Goal: Information Seeking & Learning: Learn about a topic

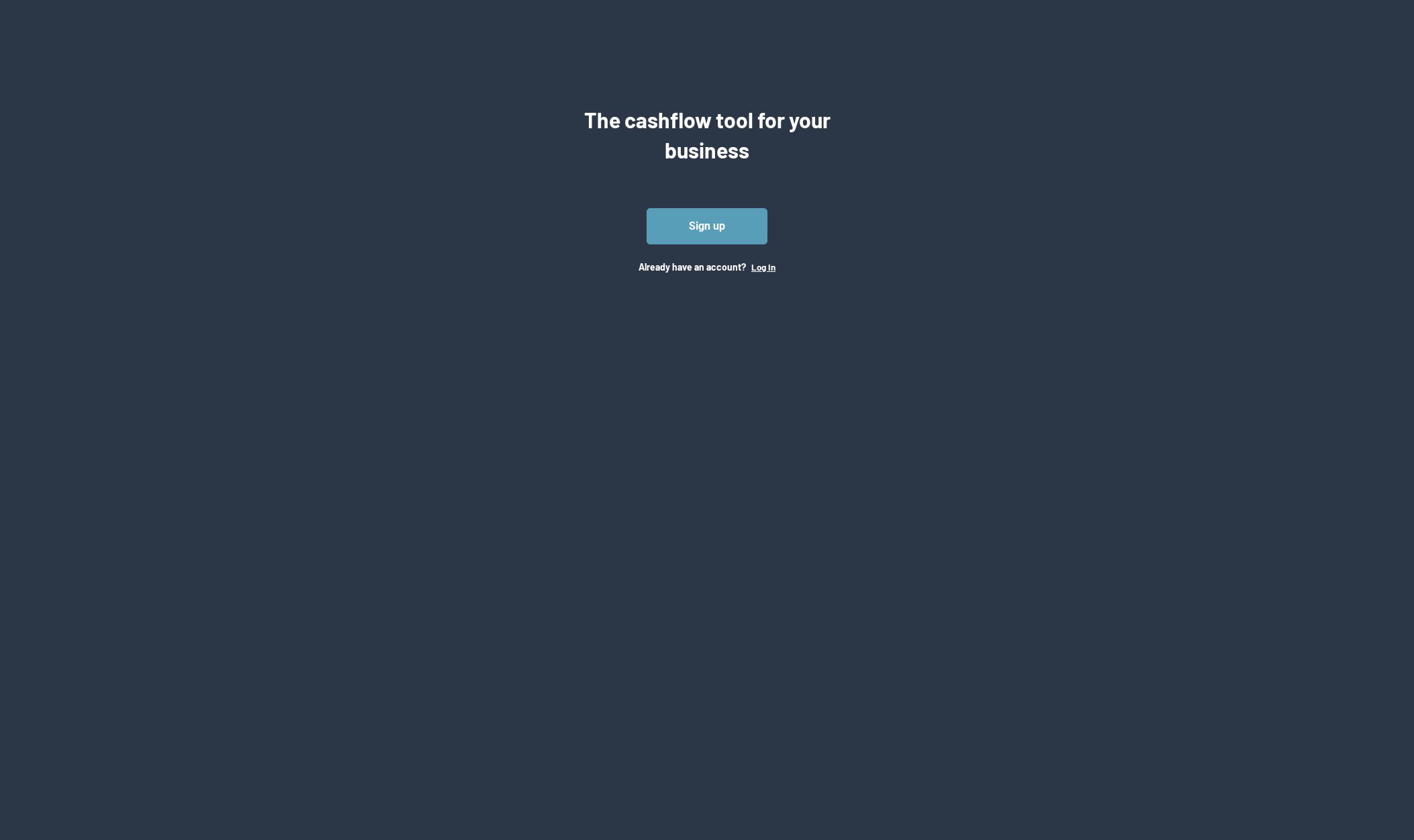
click at [765, 268] on button "Log In" at bounding box center [763, 267] width 25 height 11
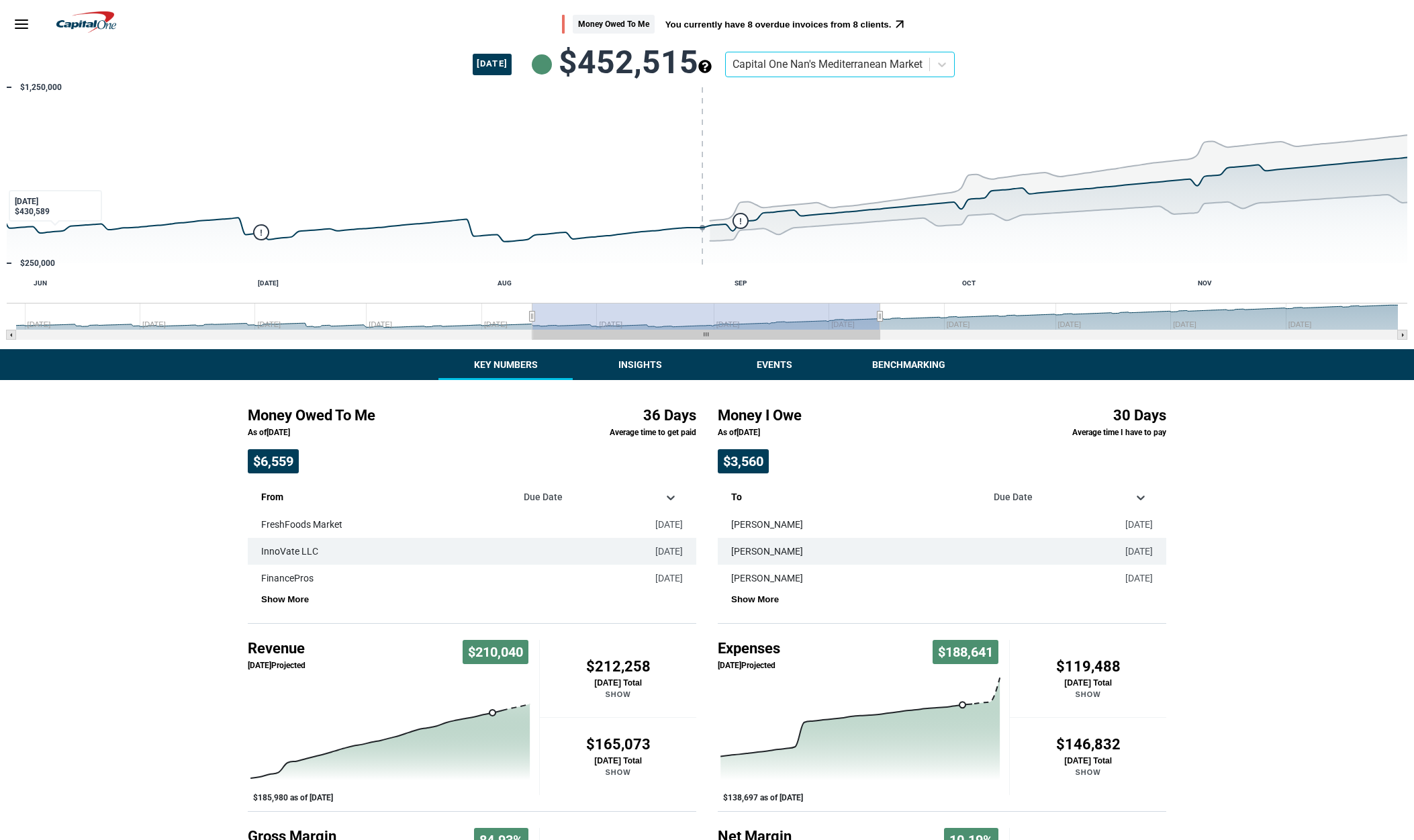
click at [29, 27] on icon "Menu" at bounding box center [21, 24] width 16 height 16
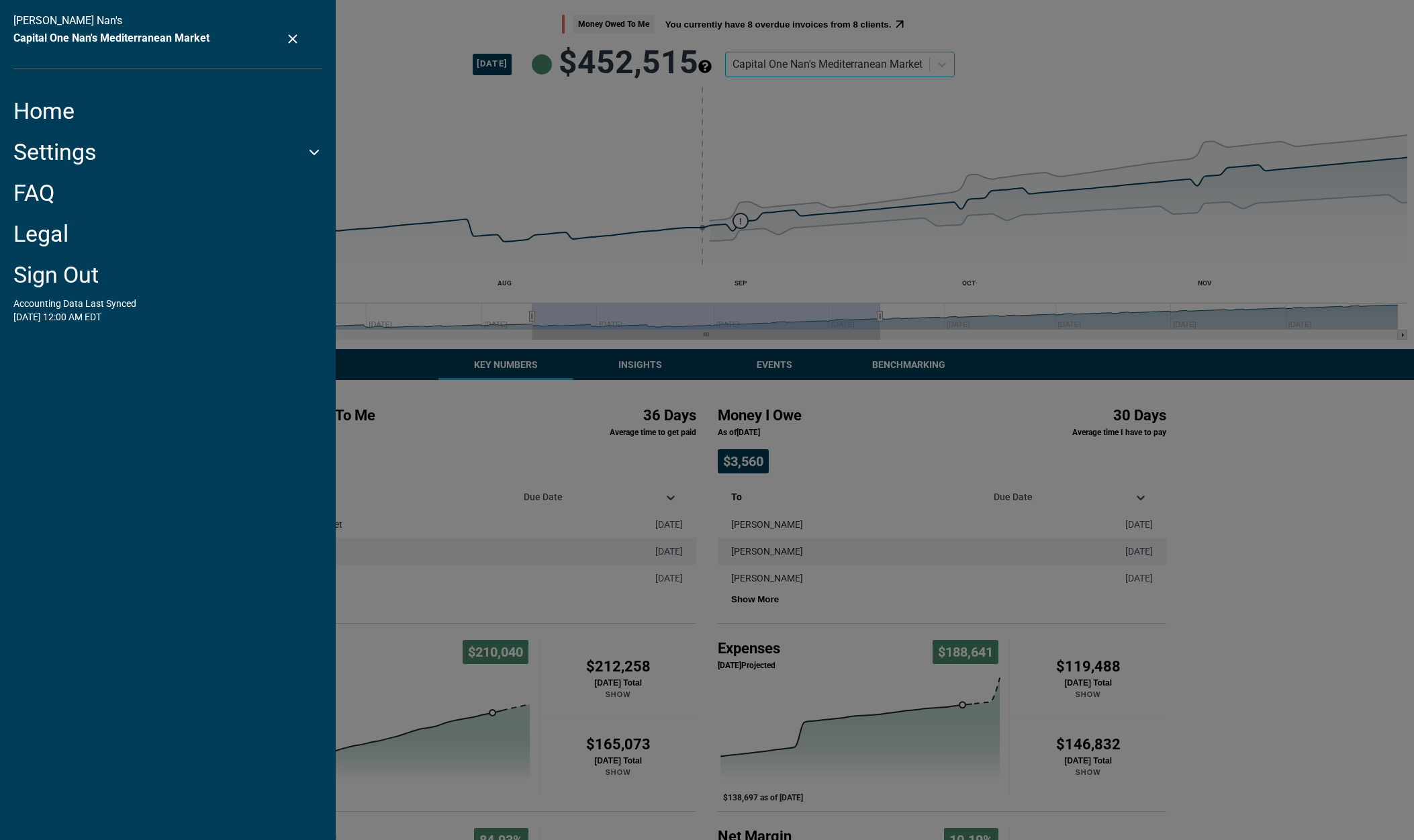
click at [41, 103] on link "Home" at bounding box center [168, 111] width 309 height 27
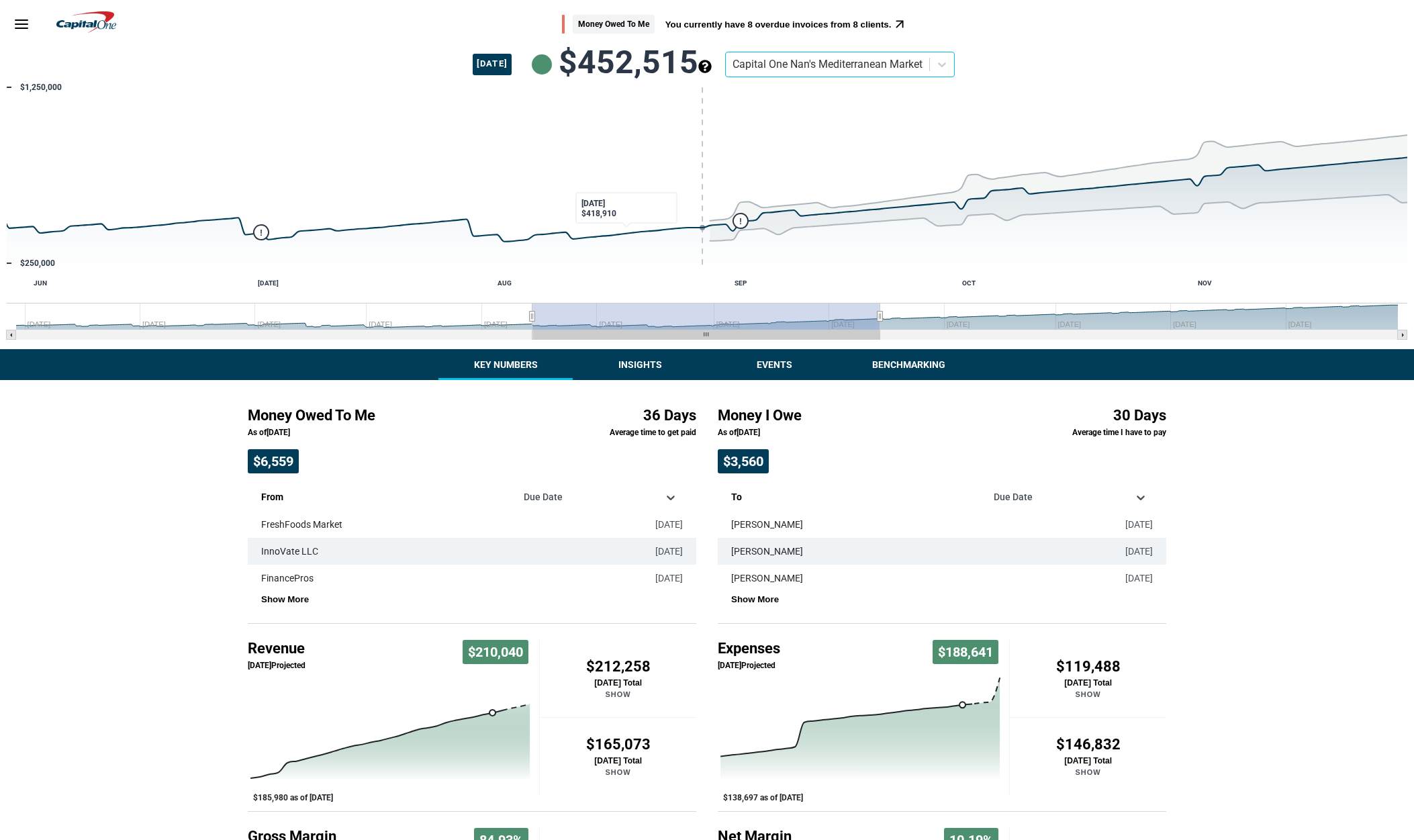
scroll to position [160, 0]
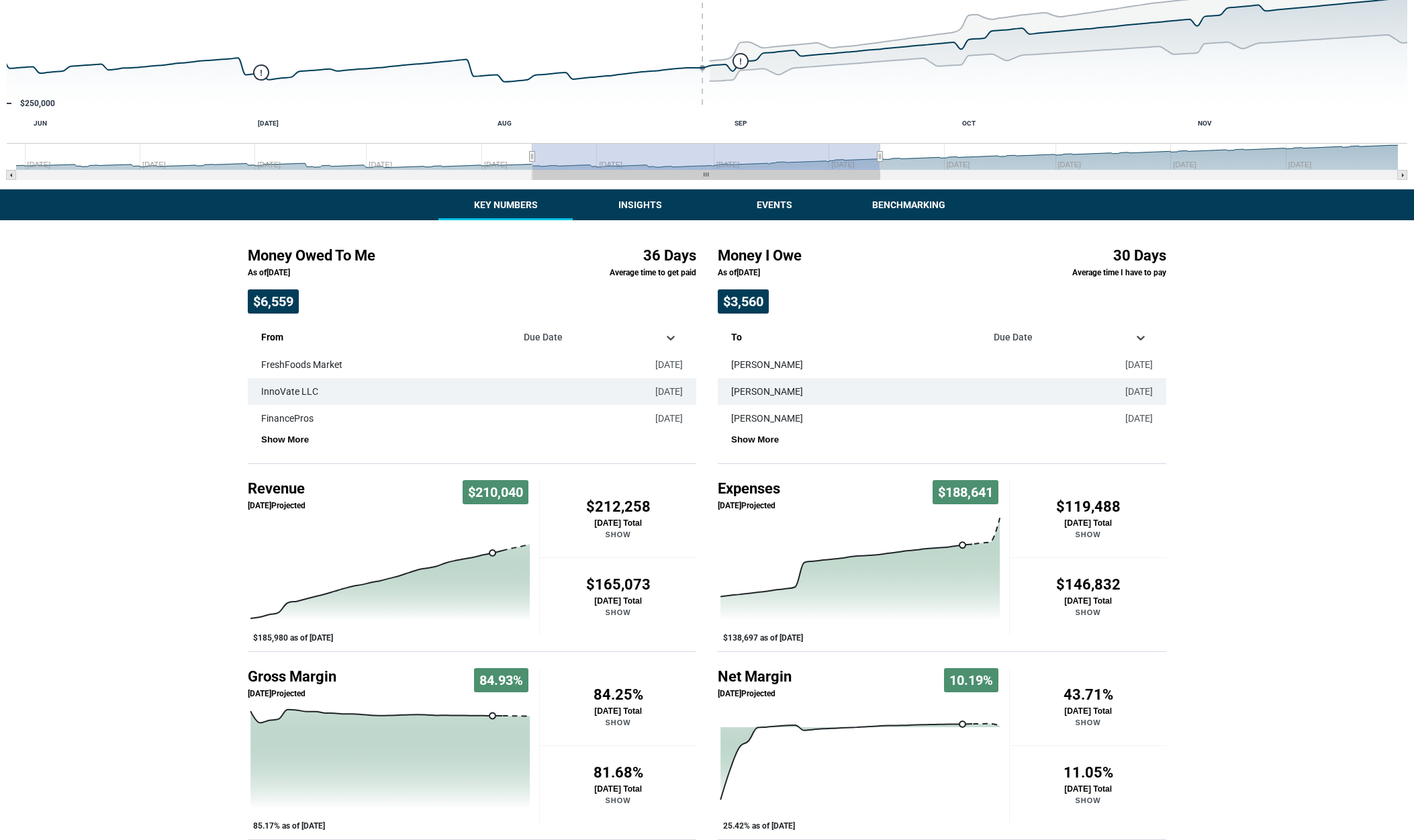
click at [621, 202] on div "Money Owed To Me You currently have 8 overdue invoices from 8 clients. [DATE] $…" at bounding box center [707, 340] width 1414 height 1000
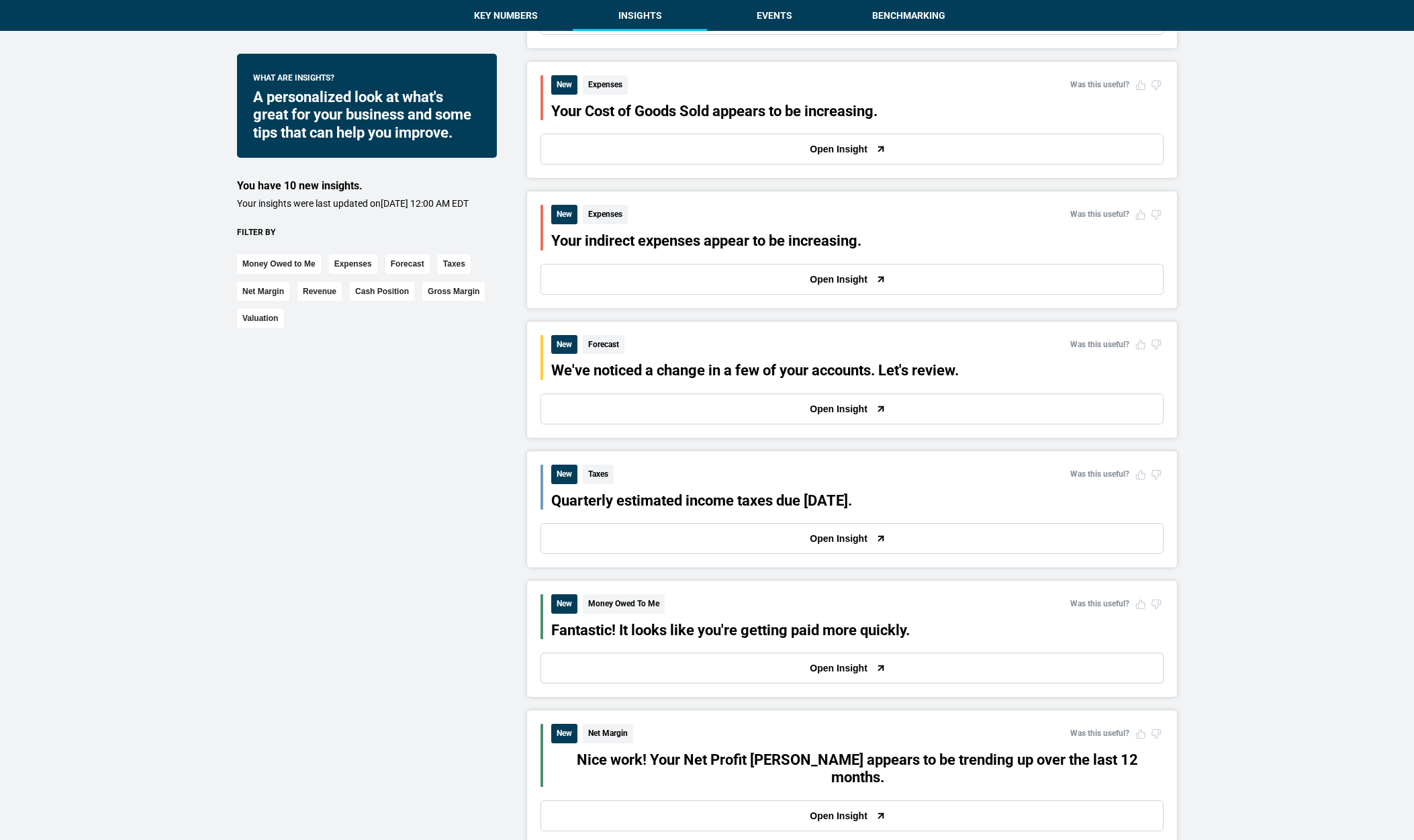
scroll to position [466, 0]
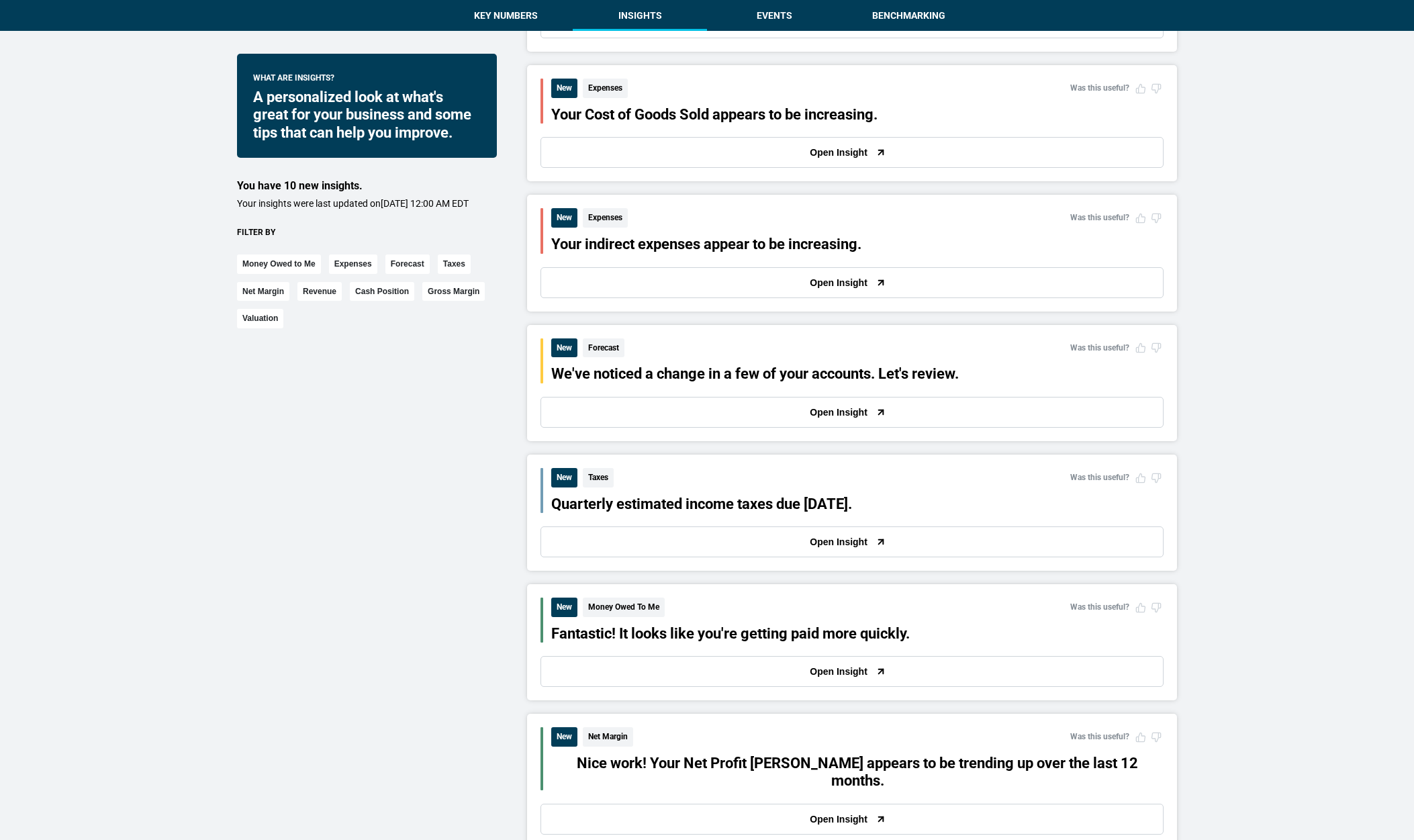
drag, startPoint x: 223, startPoint y: 255, endPoint x: 290, endPoint y: 351, distance: 117.1
drag, startPoint x: 315, startPoint y: 330, endPoint x: 237, endPoint y: 277, distance: 94.3
click at [242, 273] on div "Money Owed to Me Expenses Forecast Taxes Net Margin Revenue Cash Position Gross…" at bounding box center [367, 287] width 260 height 82
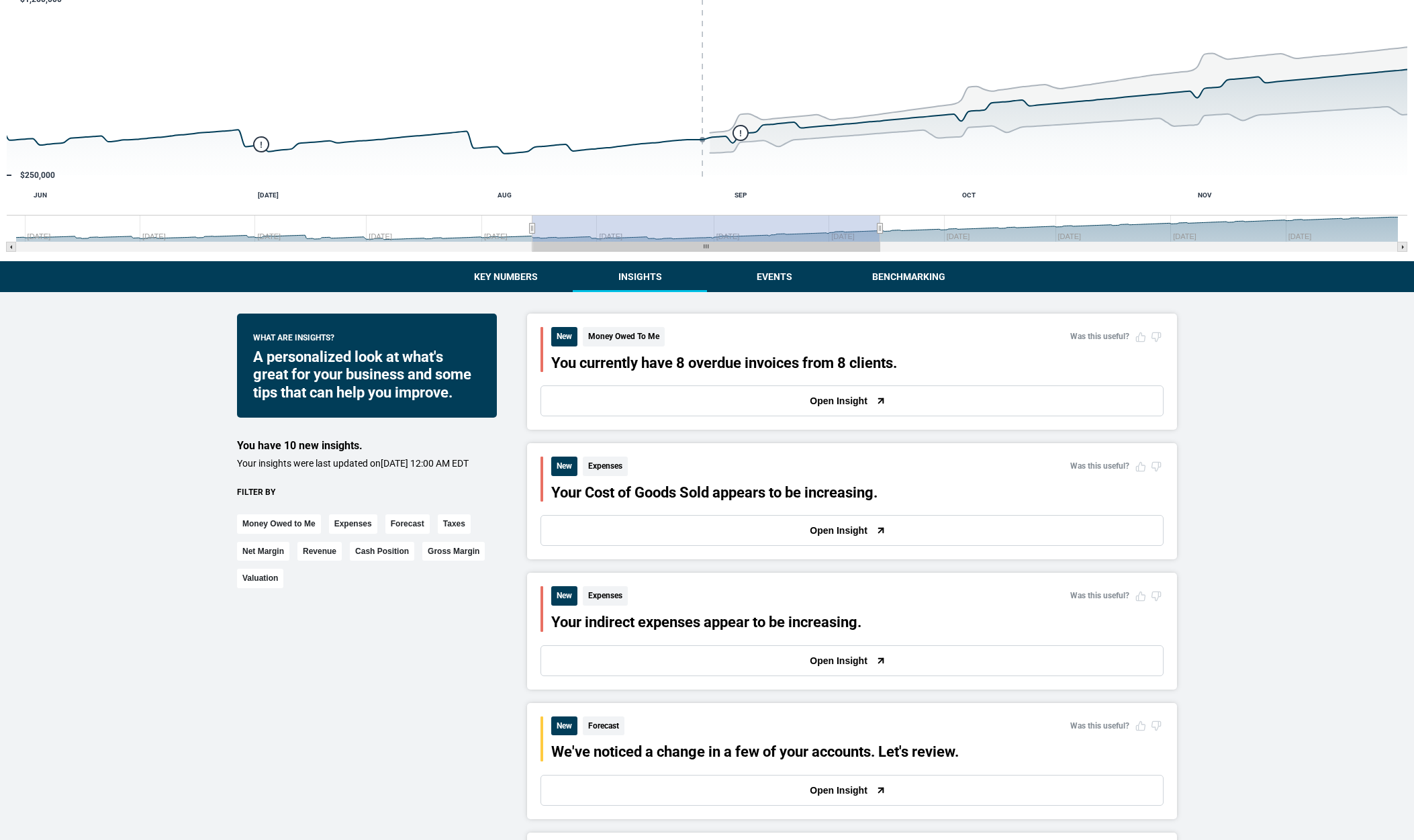
scroll to position [0, 0]
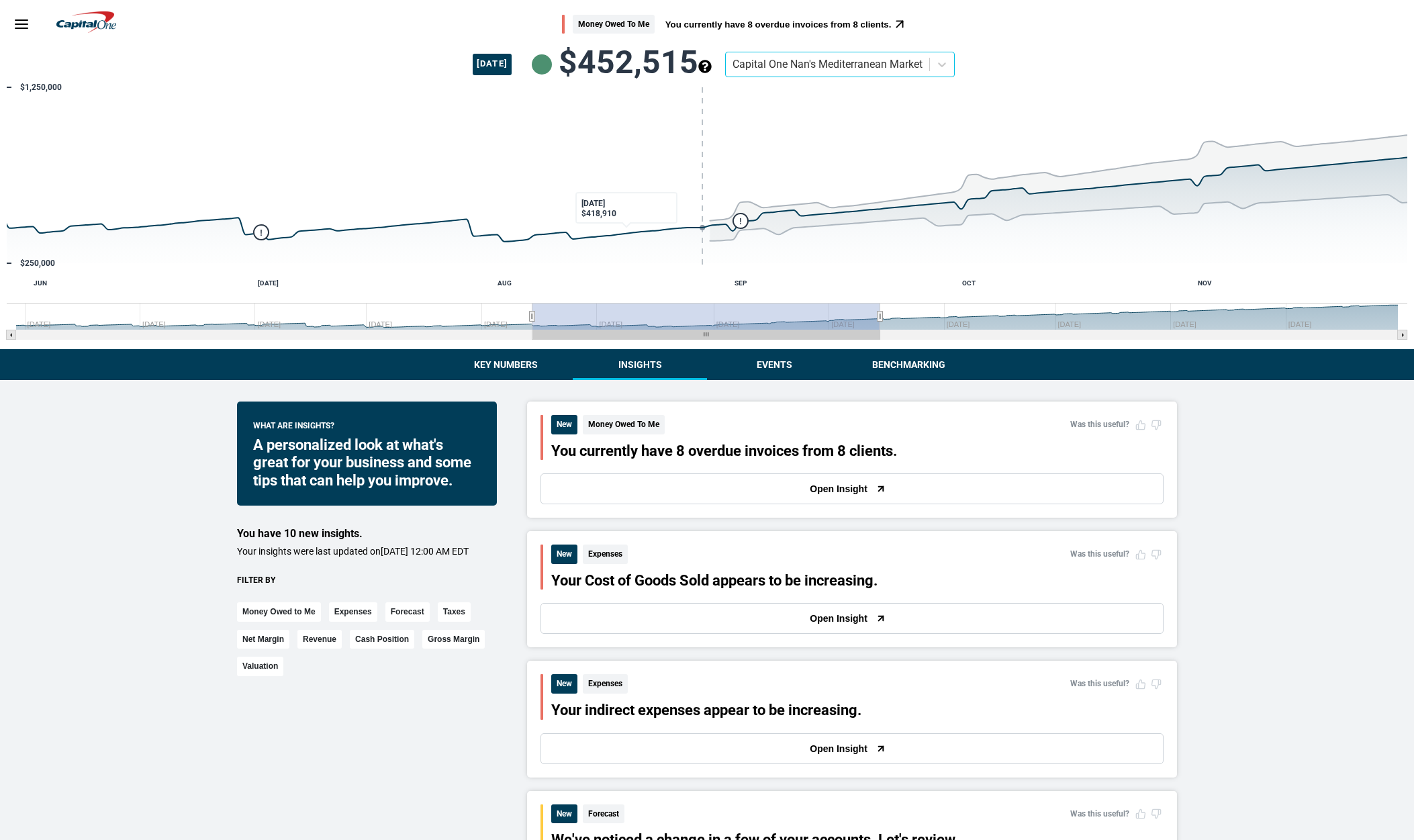
click at [788, 364] on button "Events" at bounding box center [774, 364] width 134 height 31
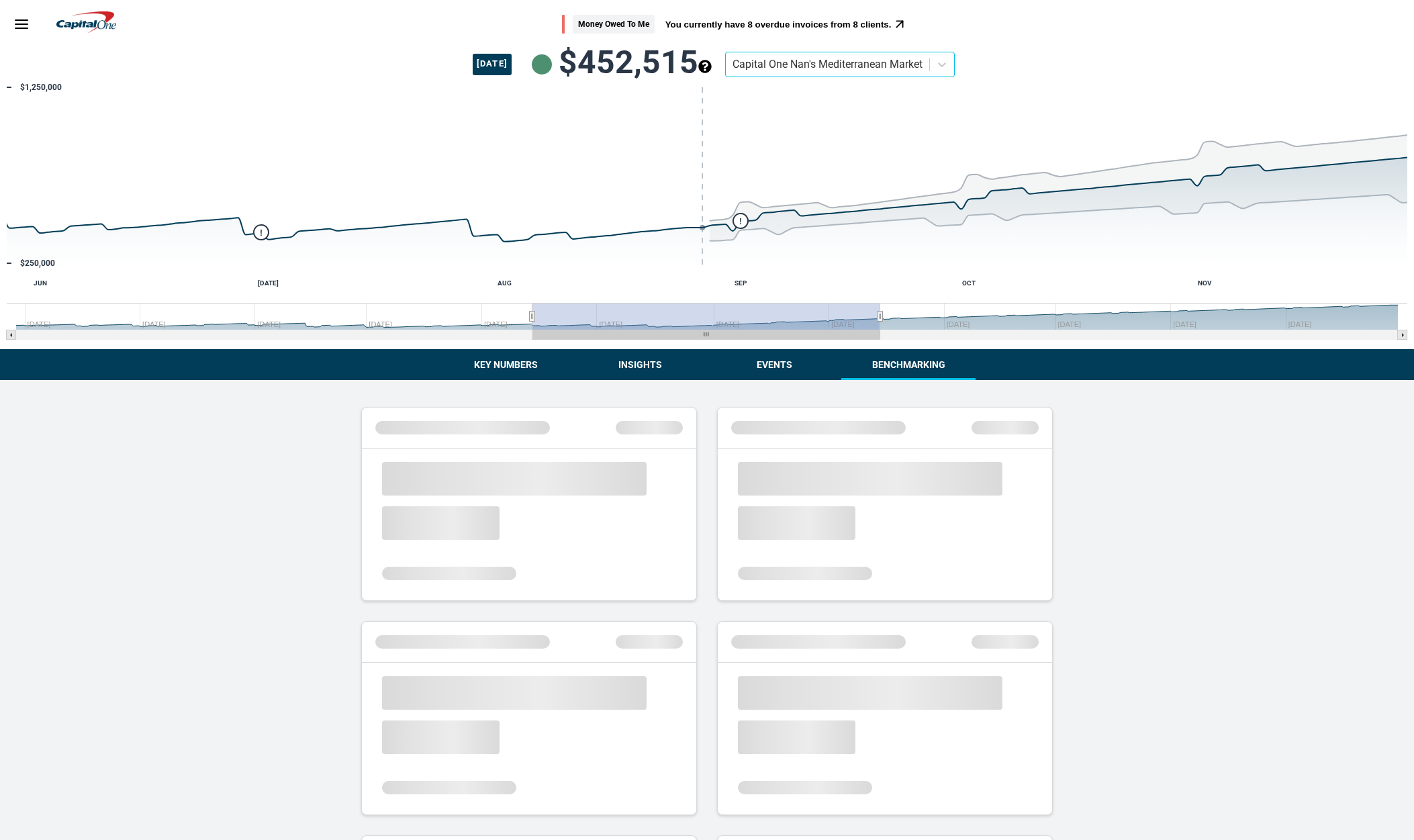
click at [876, 366] on button "Benchmarking" at bounding box center [909, 364] width 134 height 31
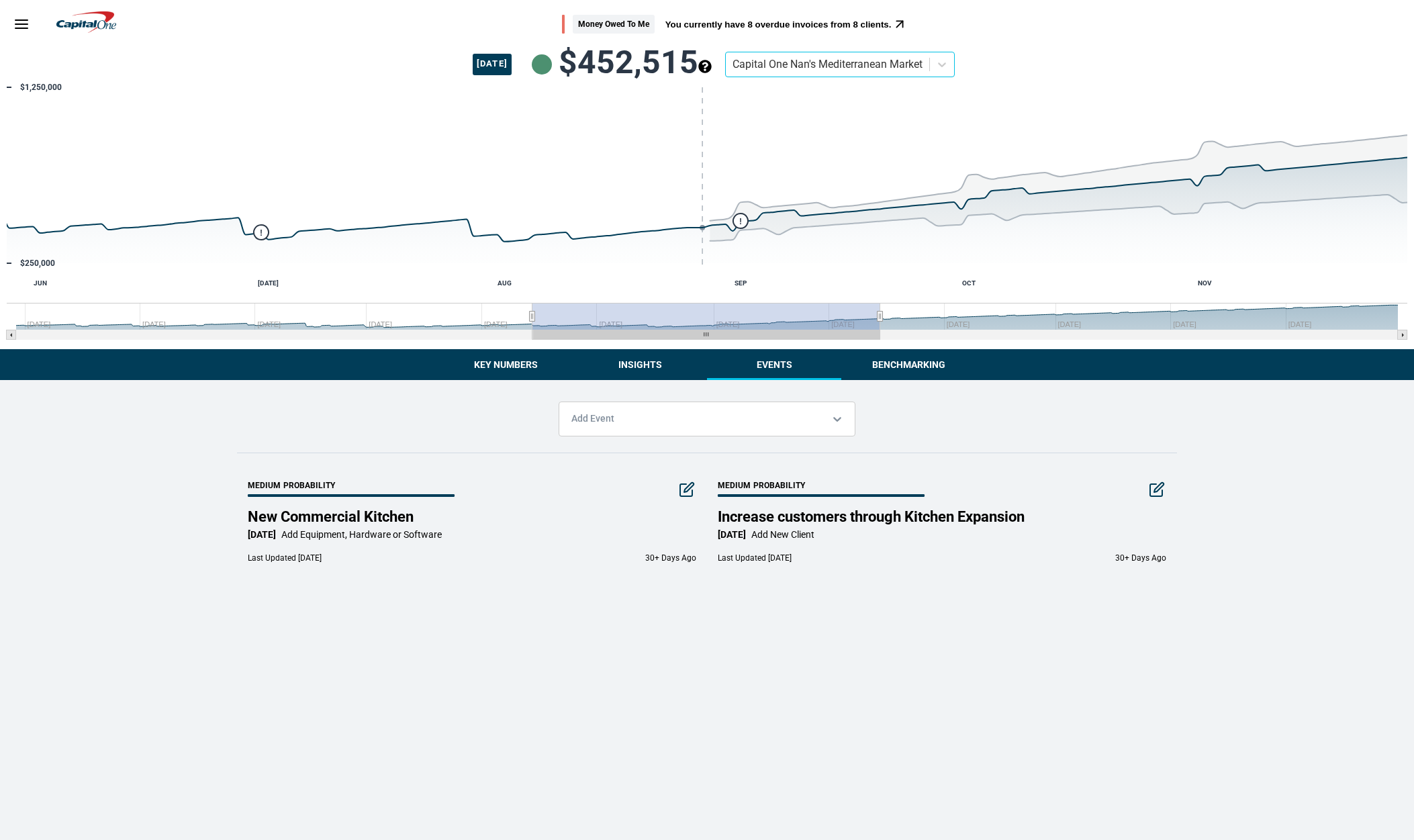
click at [796, 362] on button "Events" at bounding box center [774, 364] width 134 height 31
click at [626, 369] on button "Insights" at bounding box center [640, 364] width 134 height 31
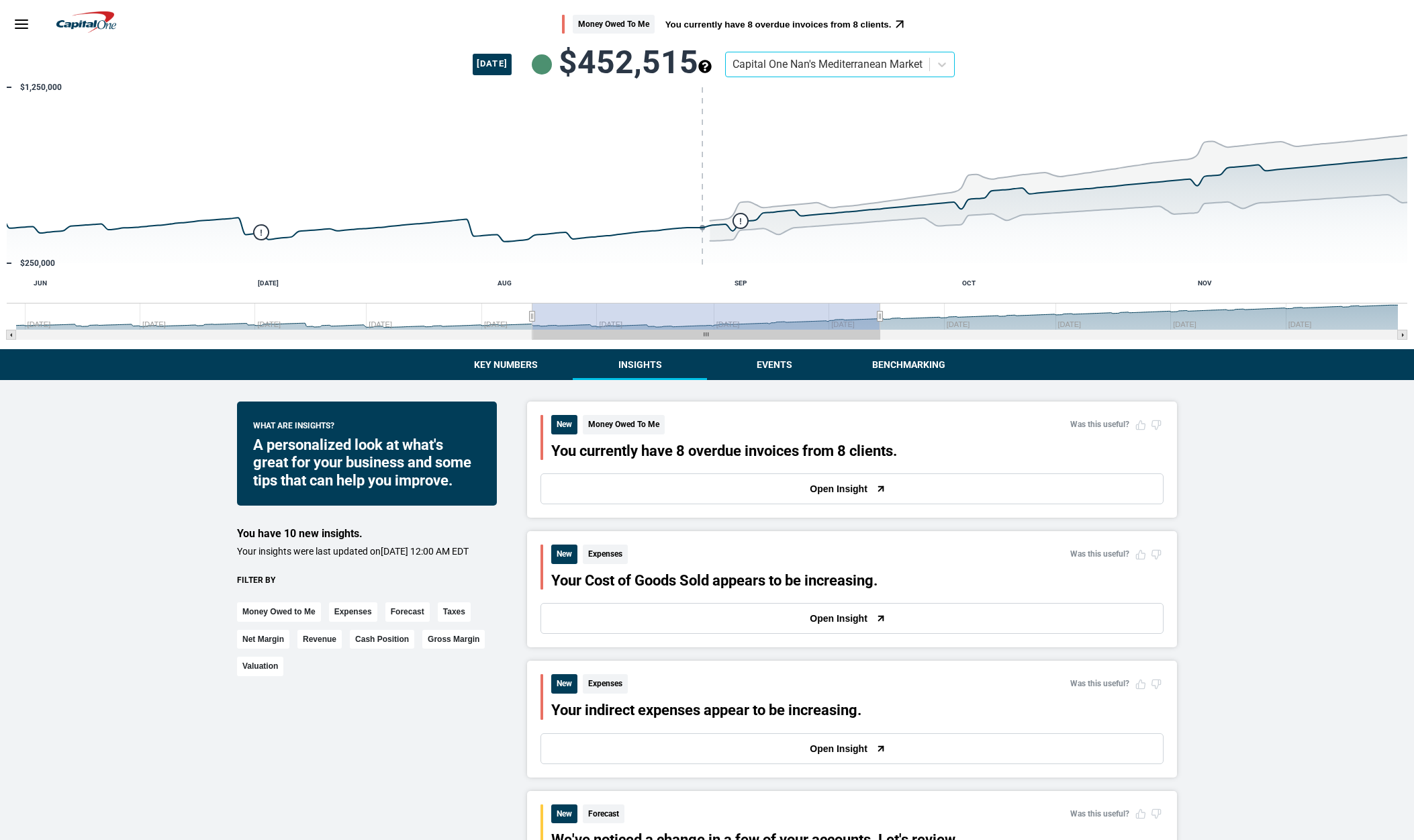
click at [531, 370] on button "Key Numbers" at bounding box center [505, 364] width 134 height 31
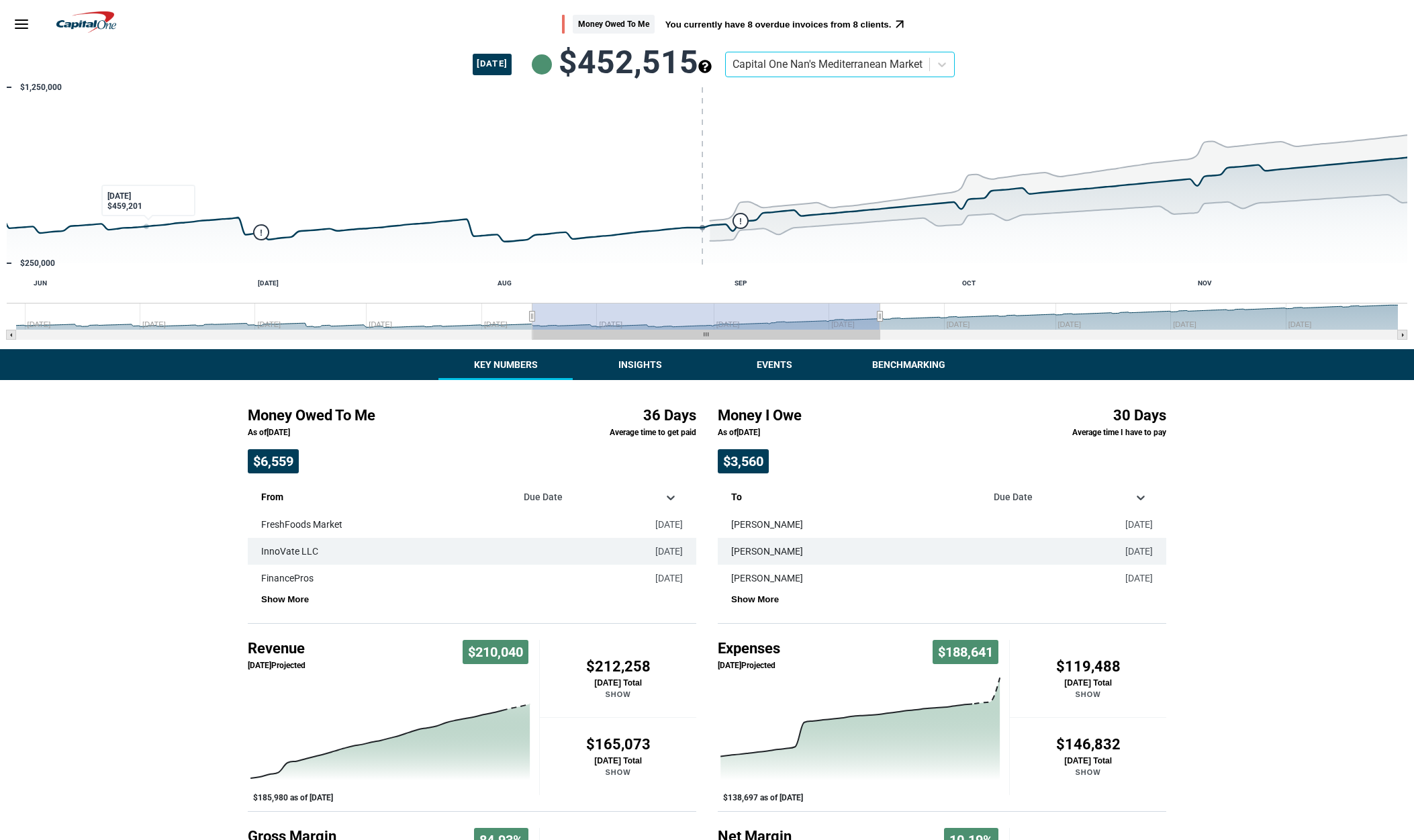
click at [87, 14] on img at bounding box center [86, 21] width 60 height 21
click at [758, 367] on button "Events" at bounding box center [774, 364] width 134 height 31
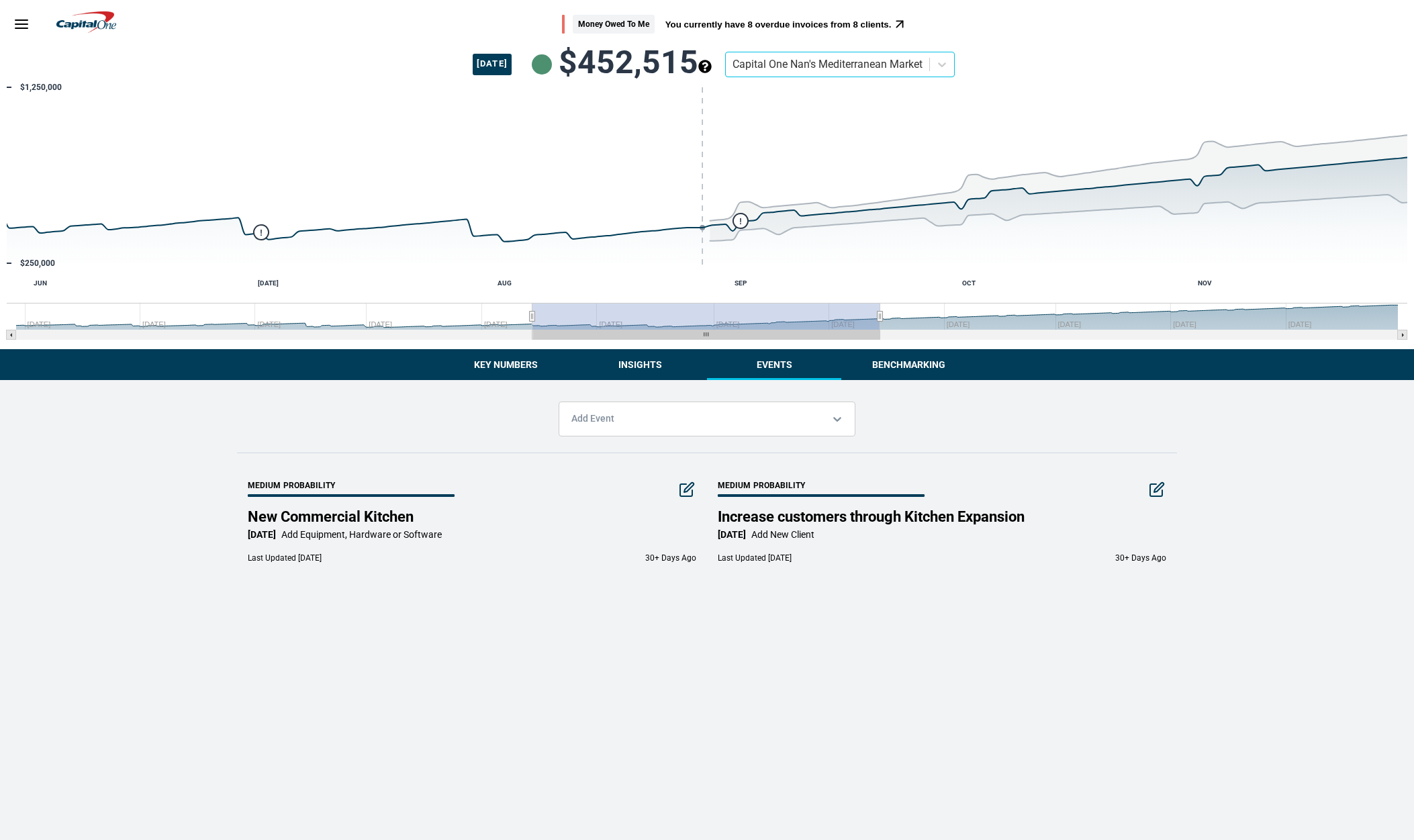
click at [649, 364] on button "Insights" at bounding box center [640, 364] width 134 height 31
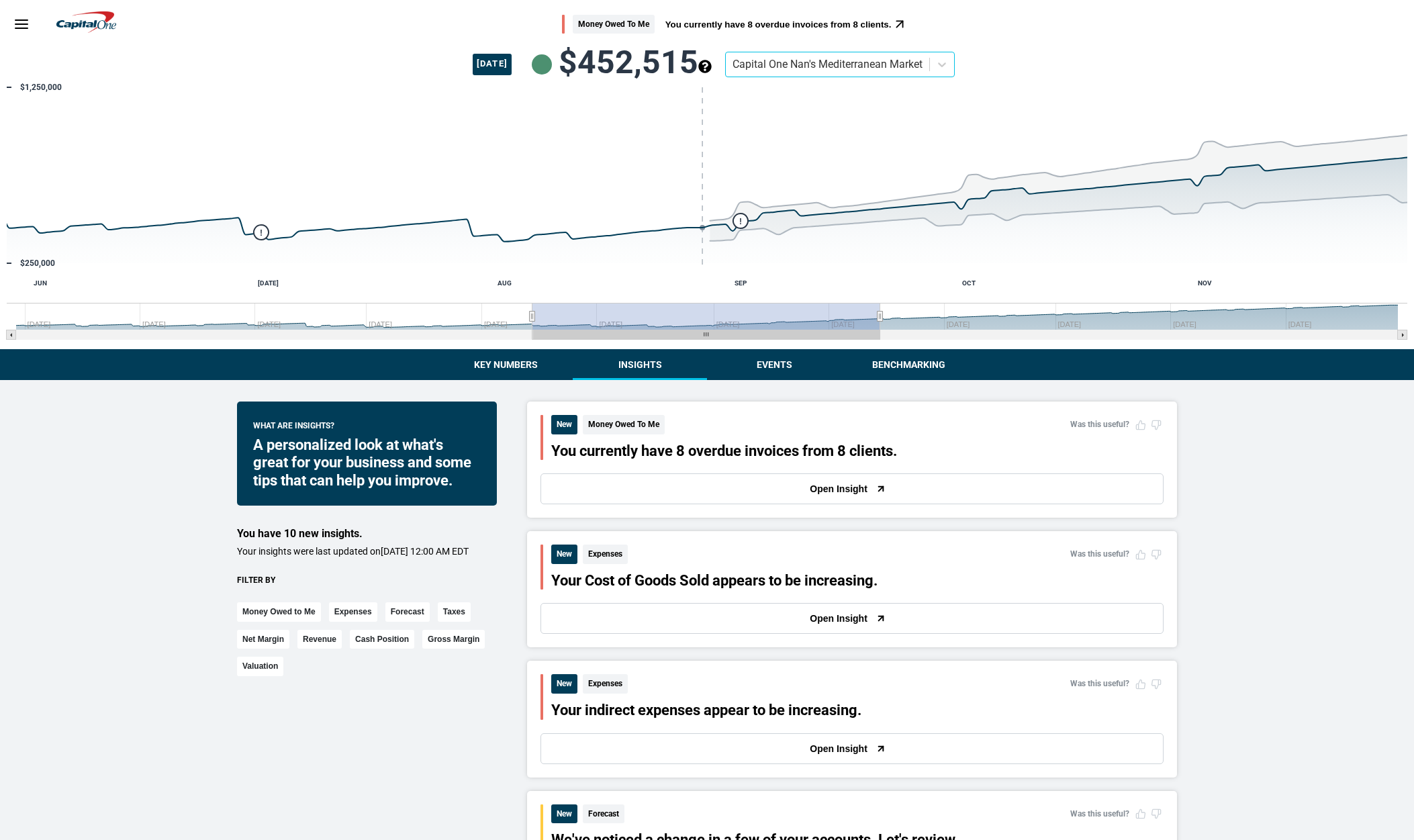
click at [522, 364] on button "Key Numbers" at bounding box center [505, 364] width 134 height 31
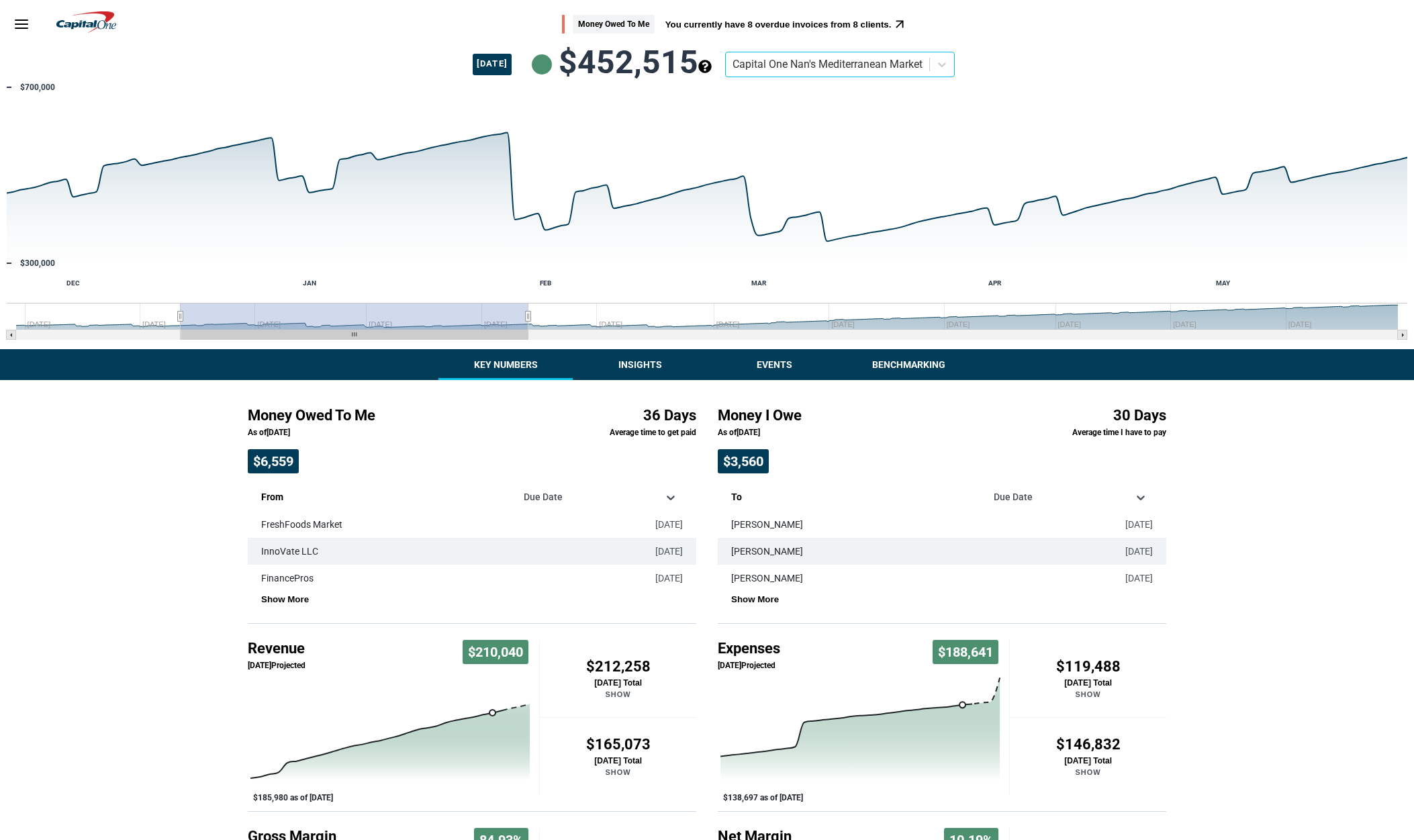
drag, startPoint x: 537, startPoint y: 318, endPoint x: -62, endPoint y: 395, distance: 603.9
click at [0, 395] on html "Skip to main content Money Owed To Me You currently have 8 overdue invoices fro…" at bounding box center [707, 500] width 1414 height 1000
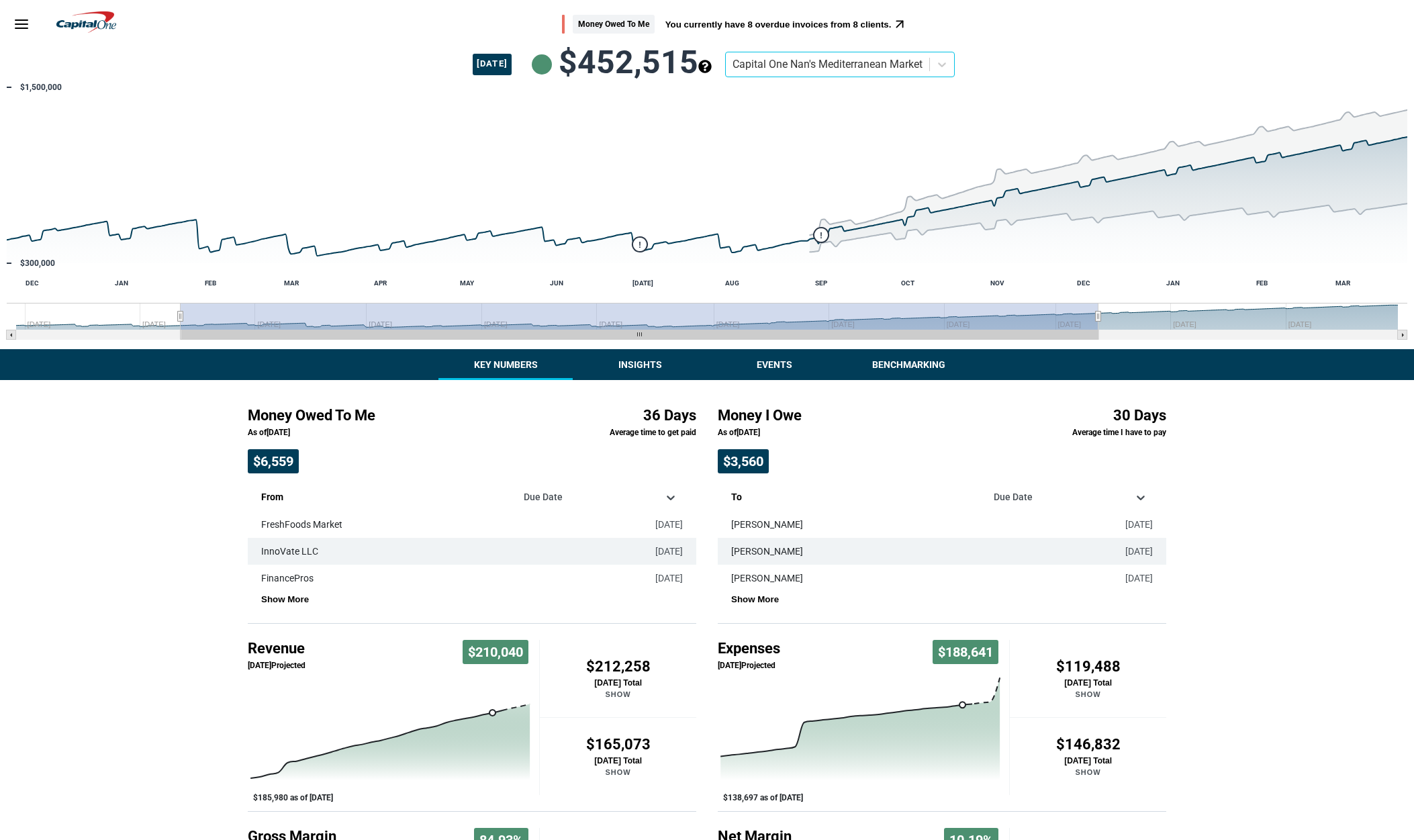
drag, startPoint x: 528, startPoint y: 320, endPoint x: 1310, endPoint y: 316, distance: 782.0
click at [1101, 316] on icon "Interactive chart" at bounding box center [1099, 317] width 5 height 10
drag, startPoint x: 1310, startPoint y: 312, endPoint x: 880, endPoint y: 289, distance: 430.6
click at [882, 289] on icon "Created with Highcharts 10.2.0 ! ! MAY MAR APR DEC JAN FEB JUN JUL AUG SEP OCT …" at bounding box center [707, 214] width 1414 height 269
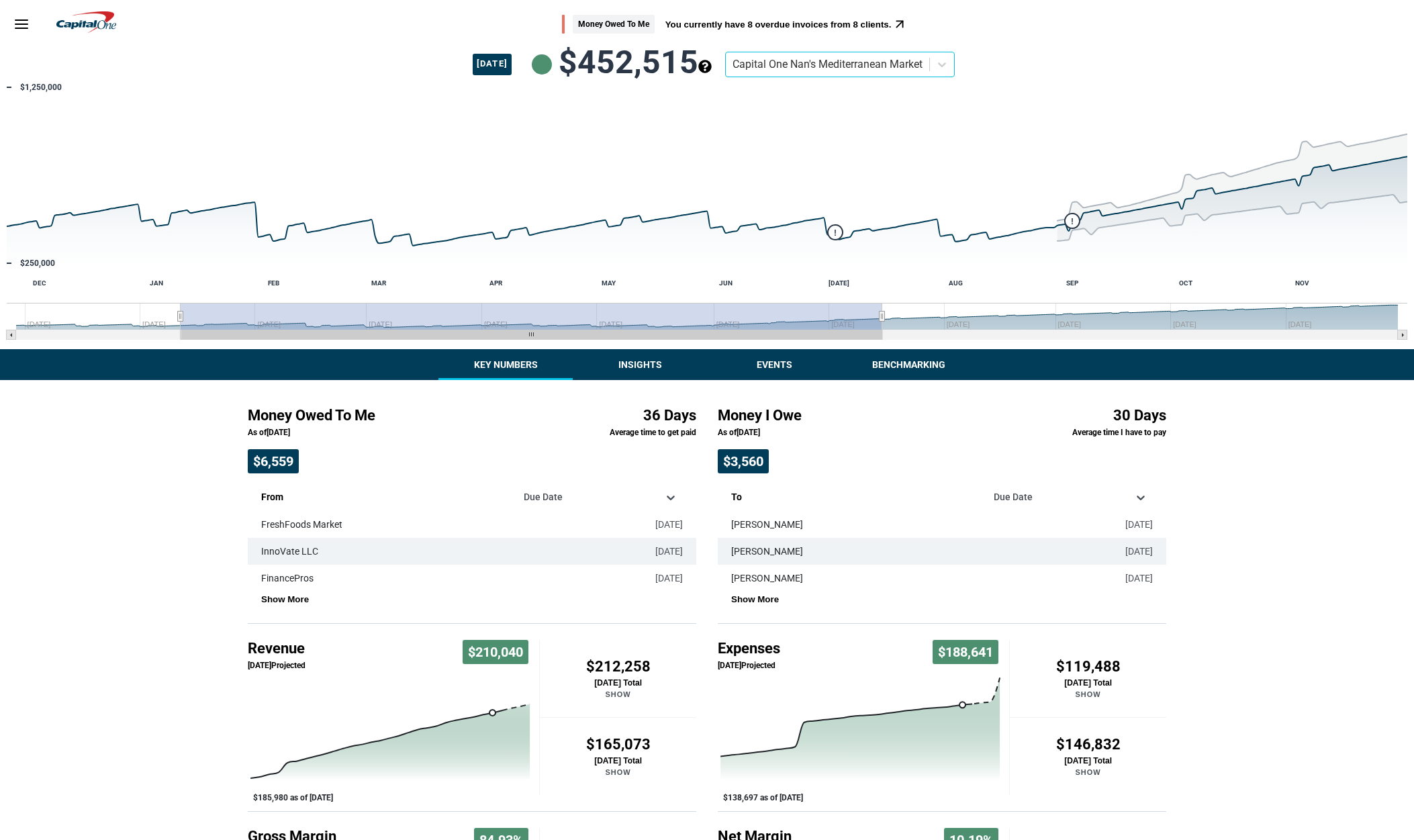
click at [897, 283] on rect "Interactive chart" at bounding box center [707, 214] width 1414 height 269
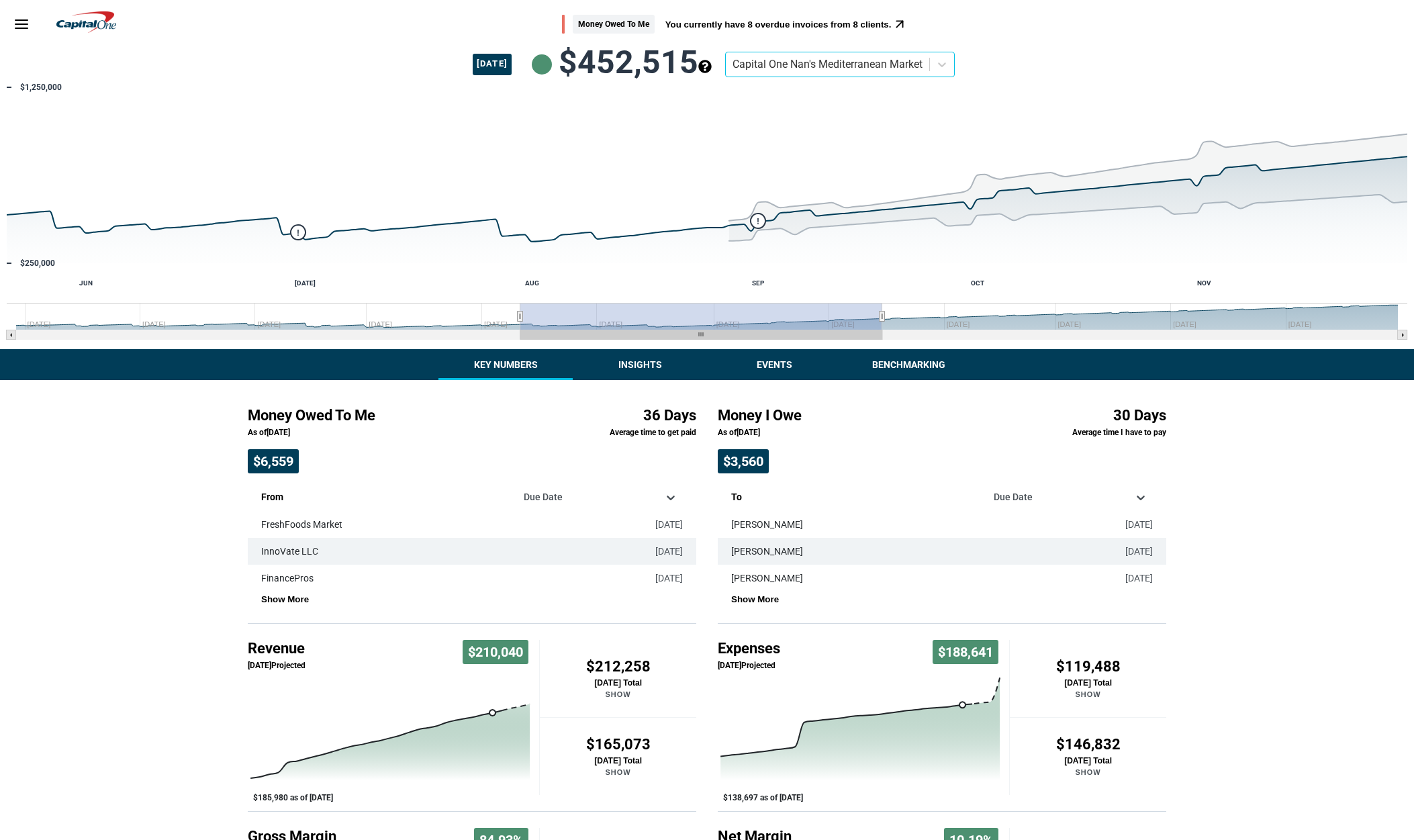
drag, startPoint x: 179, startPoint y: 318, endPoint x: 516, endPoint y: 302, distance: 337.4
click at [519, 302] on icon "Created with Highcharts 10.2.0 ! ! JUL AUG SEP OCT NOV JUN Sep '24 Nov '24 Jan …" at bounding box center [707, 214] width 1414 height 269
click at [763, 29] on button "You currently have 8 overdue invoices from 8 clients." at bounding box center [778, 25] width 226 height 10
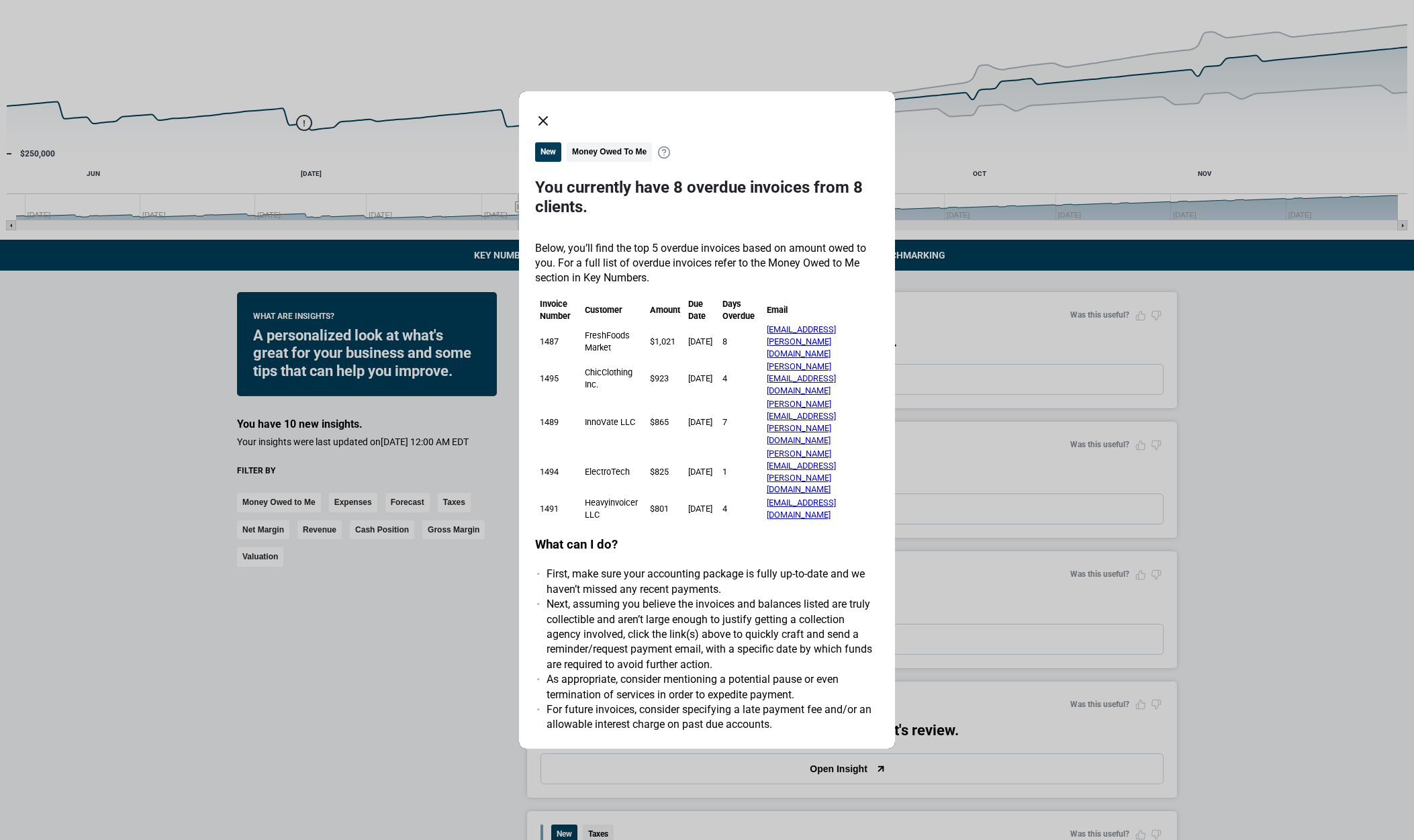
click at [549, 129] on icon "close dialog" at bounding box center [543, 120] width 16 height 16
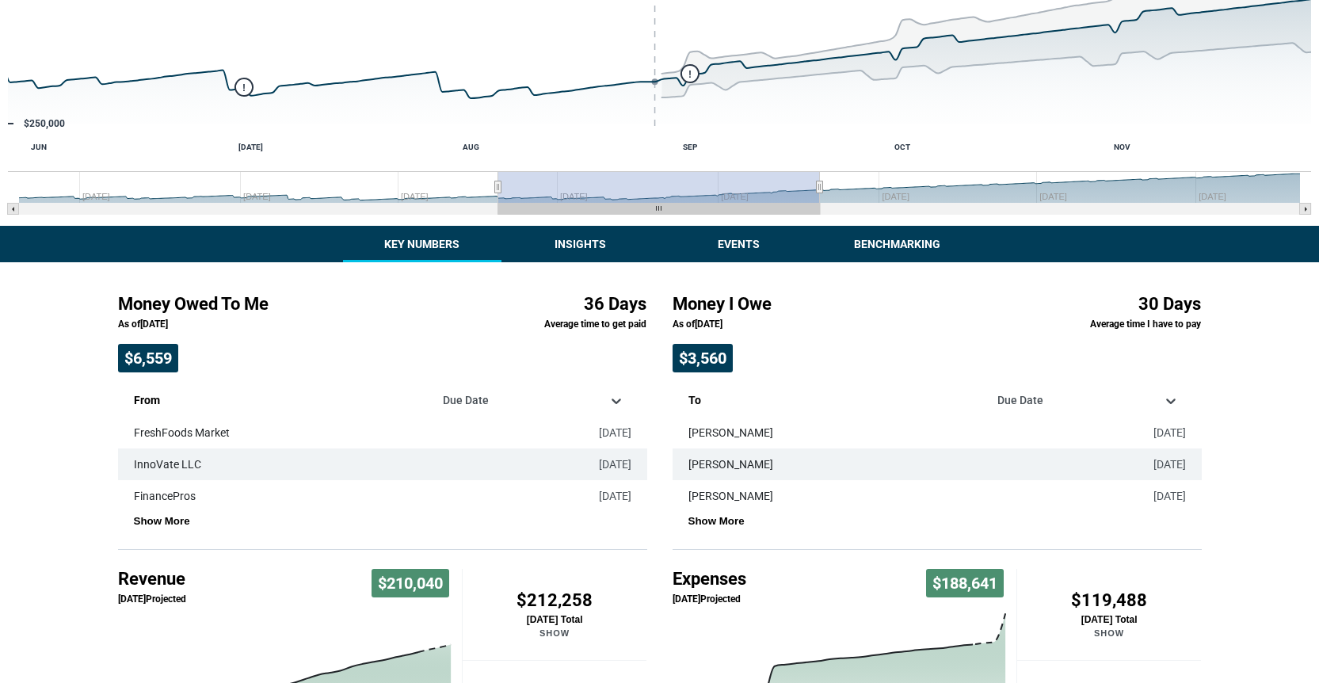
scroll to position [196, 0]
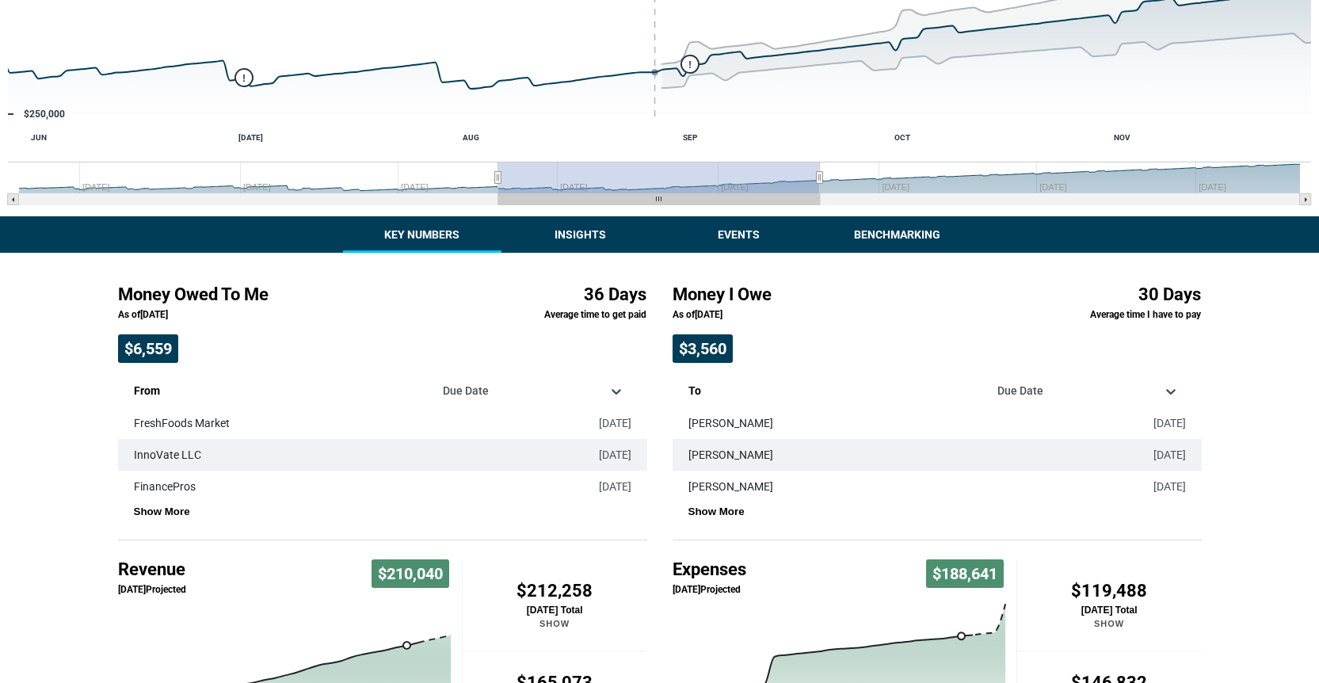
click at [550, 244] on div "Money Owed To Me You currently have 8 overdue invoices from 8 clients. [DATE] $…" at bounding box center [659, 394] width 1319 height 1180
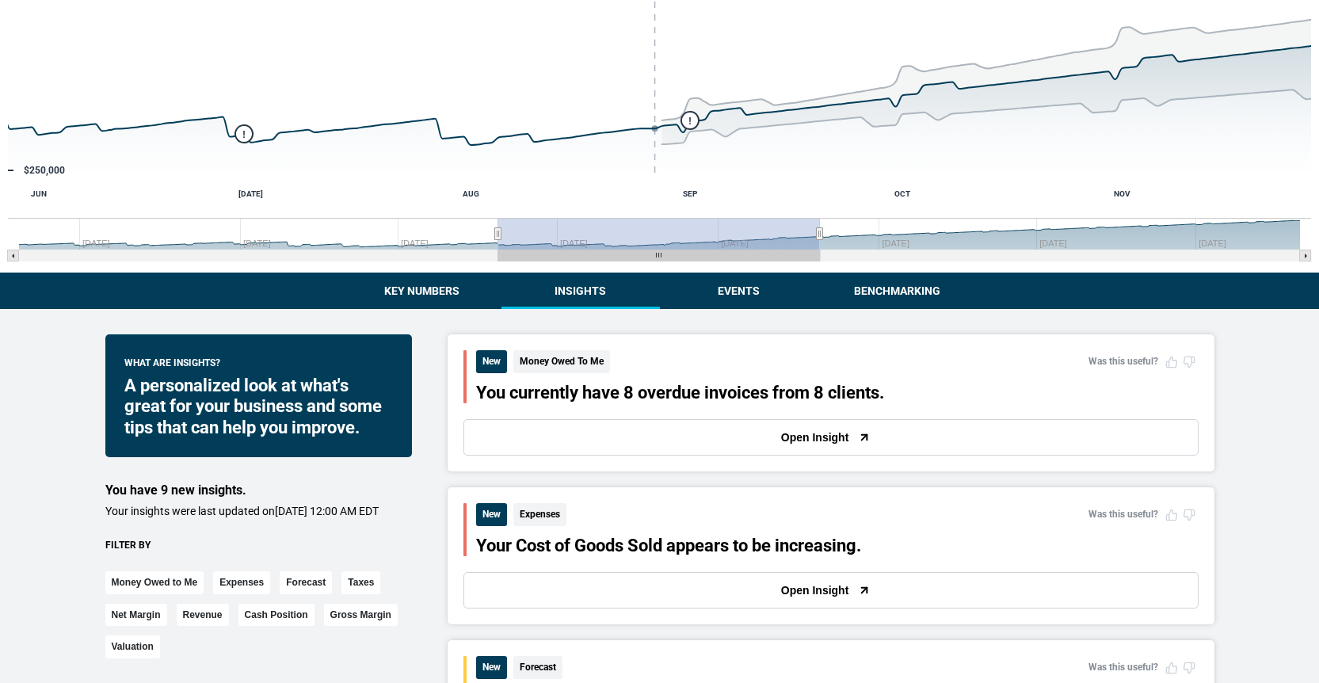
scroll to position [490, 0]
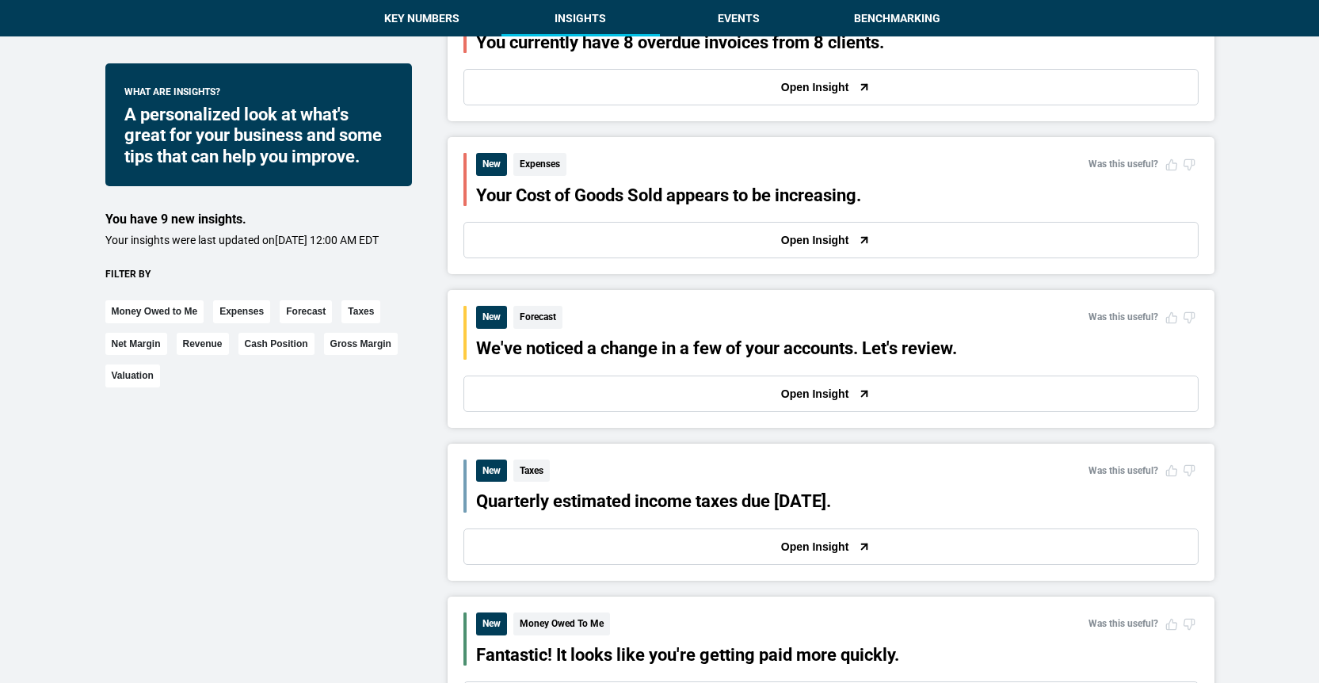
click at [376, 314] on div "Money Owed to Me Expenses Forecast Taxes Net Margin Revenue Cash Position Gross…" at bounding box center [258, 339] width 307 height 97
click at [375, 319] on button "Taxes" at bounding box center [360, 311] width 39 height 23
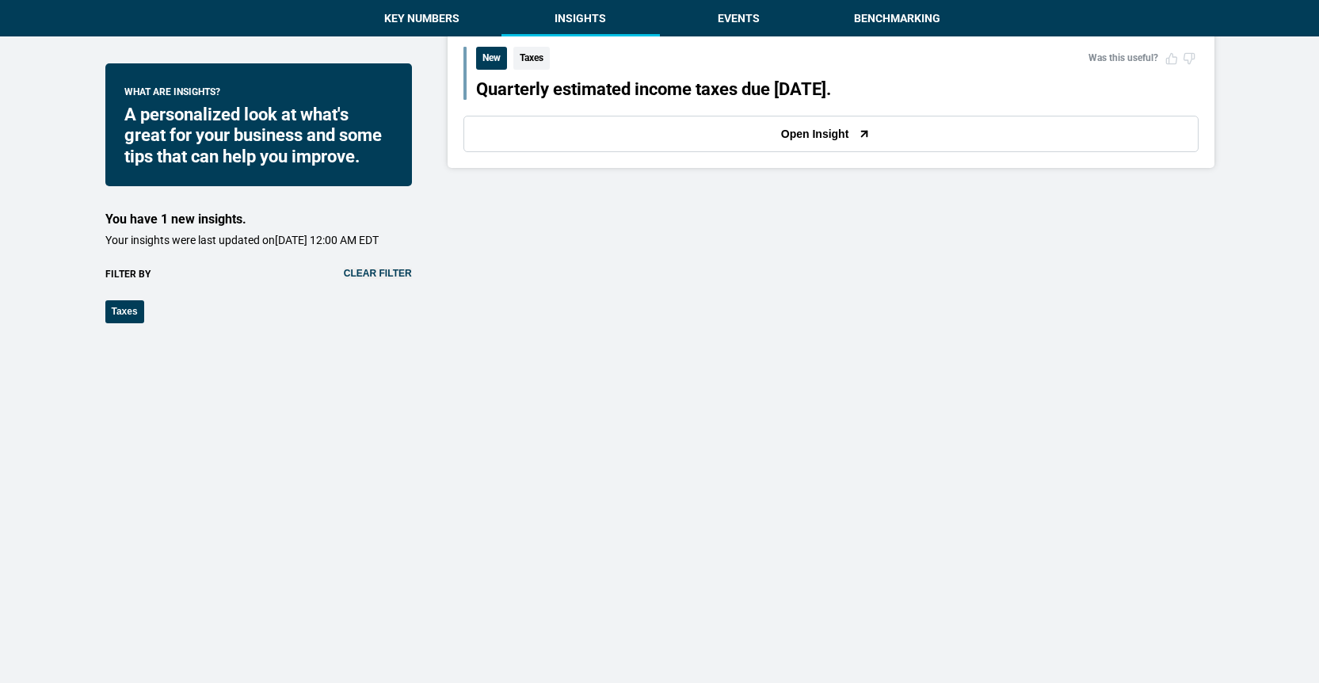
scroll to position [390, 0]
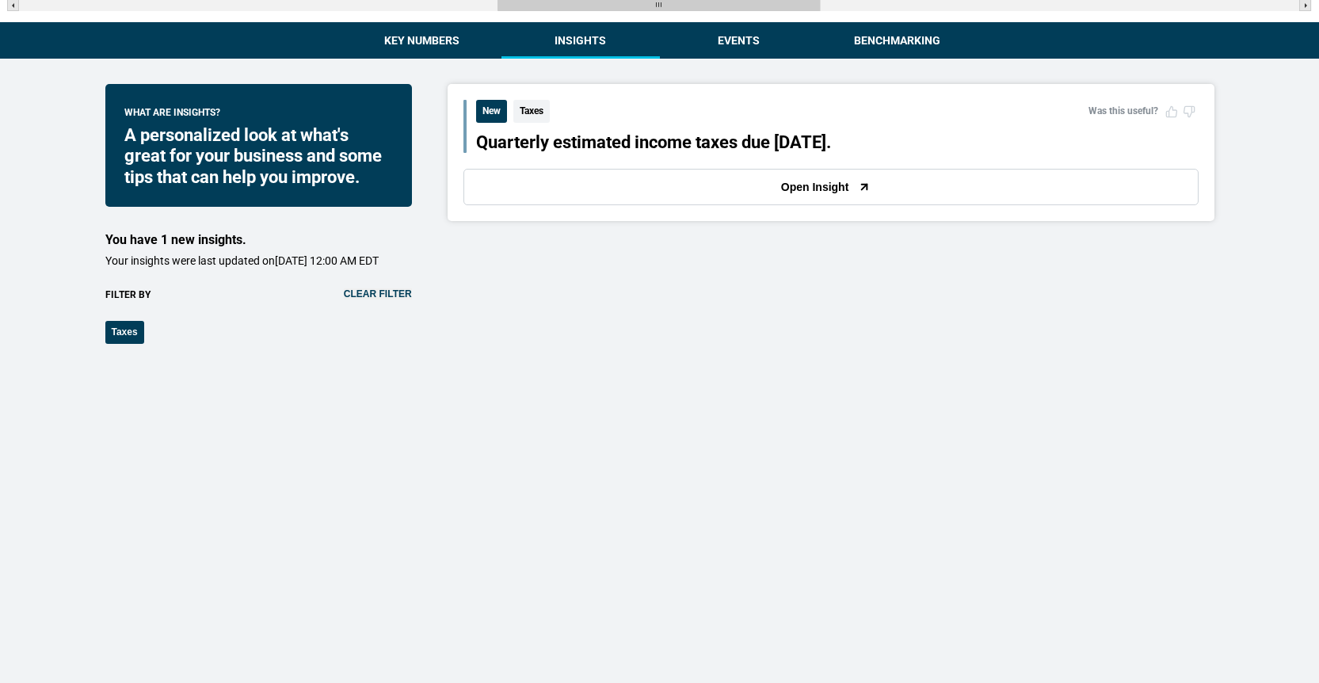
click at [686, 208] on div "Did you find this insight useful? Yes No Submit Feedback New Taxes Was this use…" at bounding box center [831, 152] width 767 height 137
click at [691, 185] on button "Open Insight" at bounding box center [830, 187] width 735 height 36
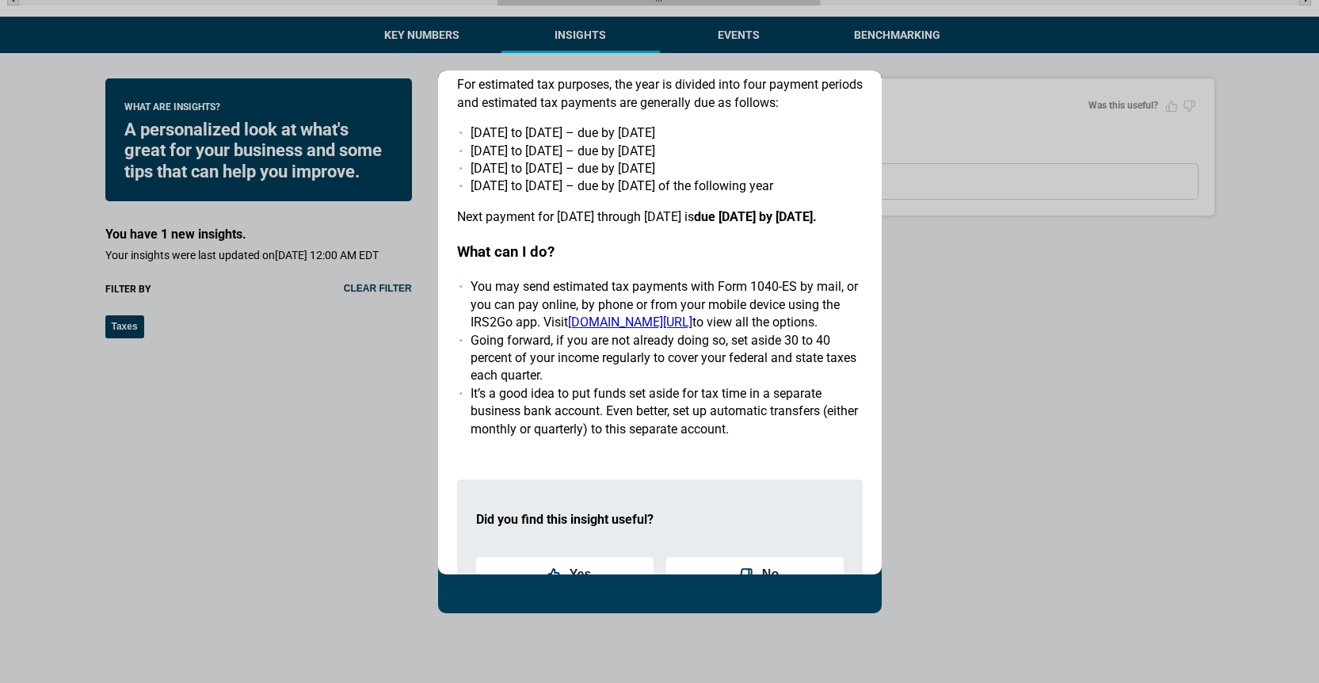
scroll to position [280, 0]
click at [922, 379] on div "Print Insight New Taxes Quarterly estimated income taxes due in 19 days. Most b…" at bounding box center [659, 341] width 1319 height 683
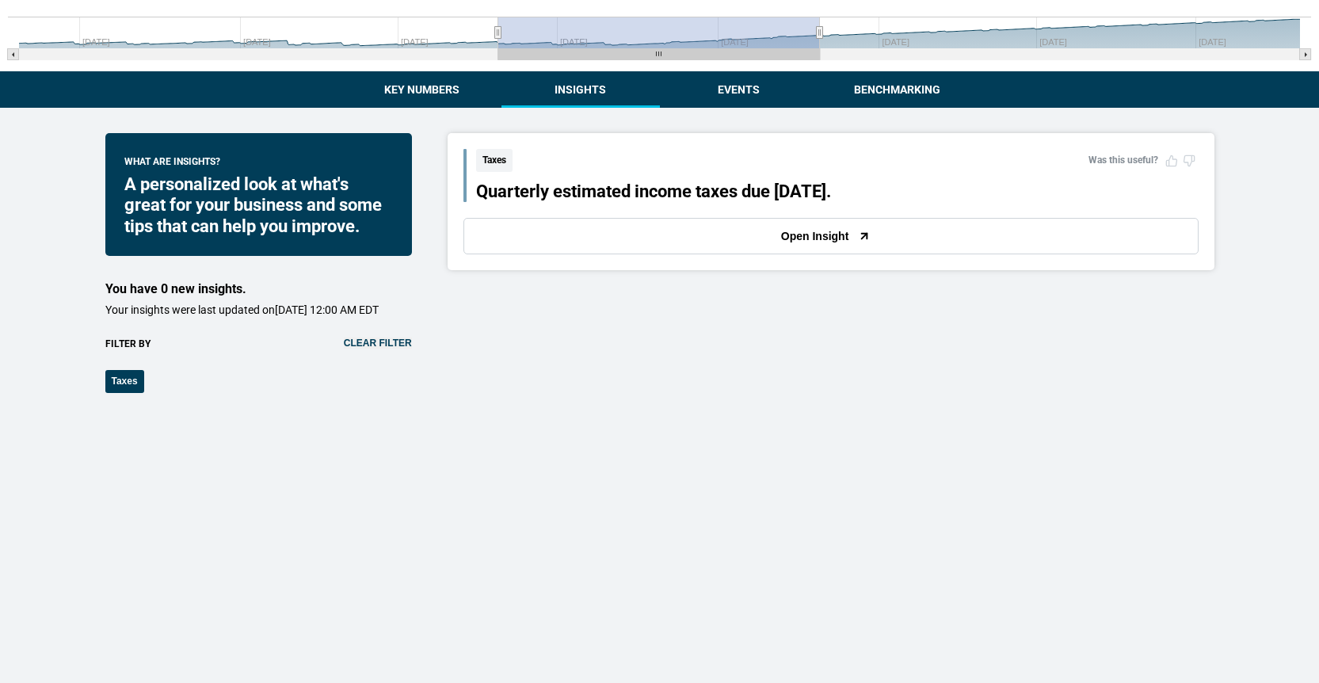
scroll to position [219, 0]
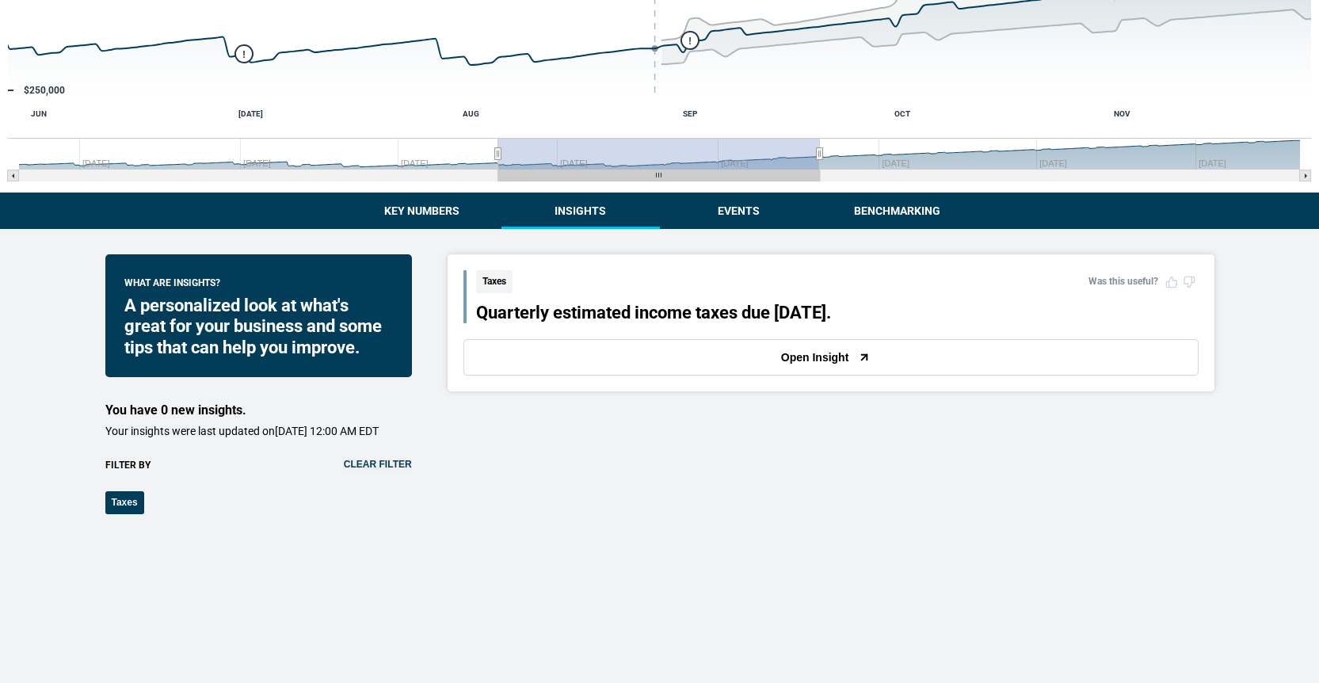
click at [390, 470] on button "Clear filter" at bounding box center [378, 464] width 68 height 11
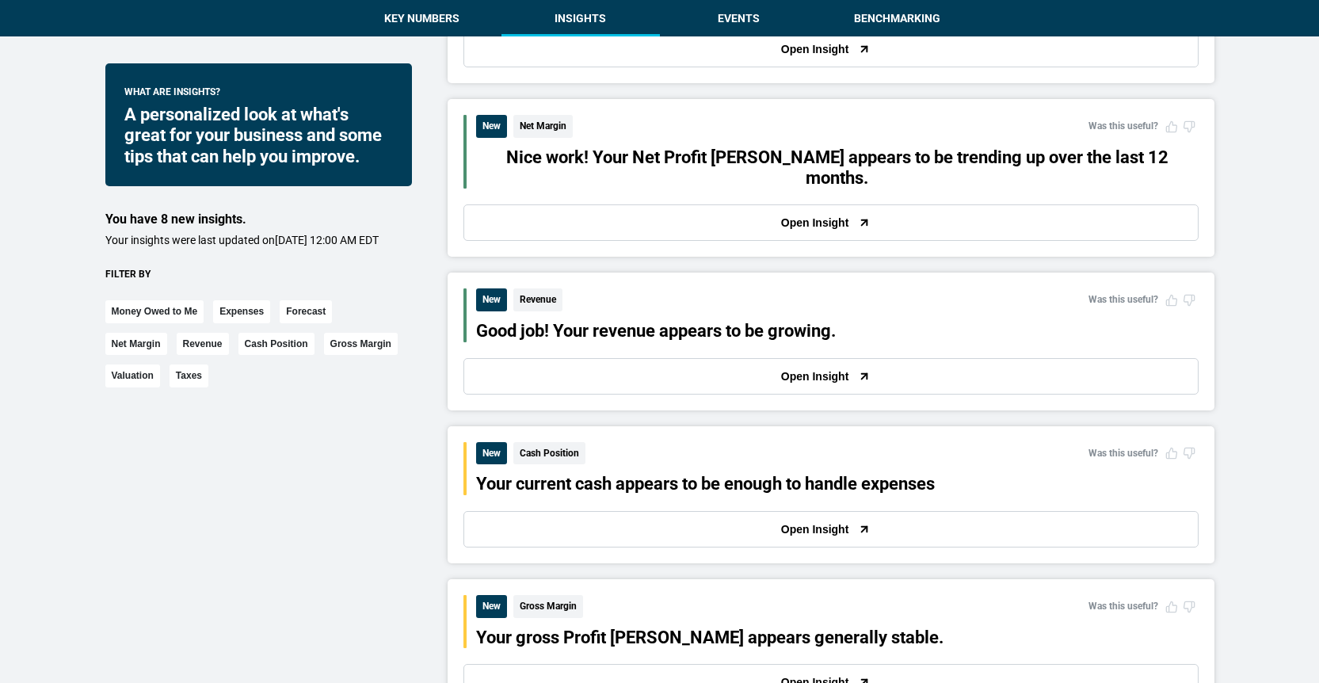
scroll to position [988, 0]
click at [146, 387] on button "Valuation" at bounding box center [132, 375] width 55 height 23
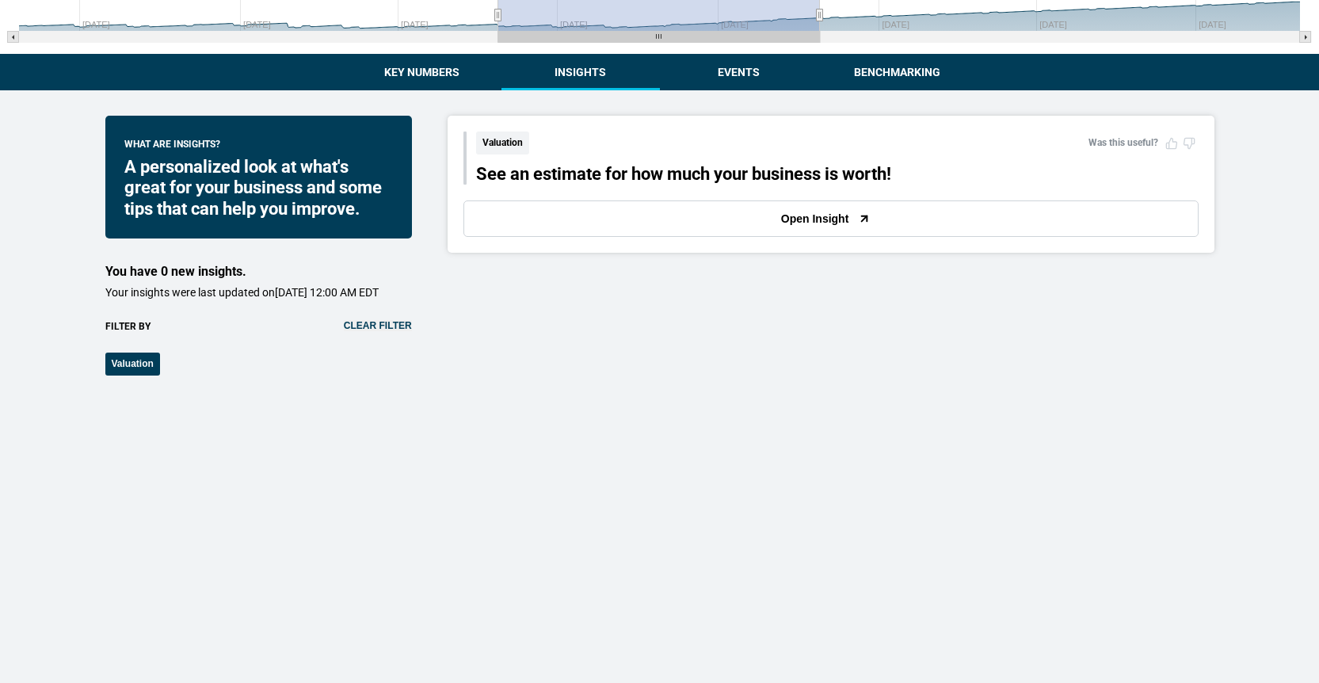
scroll to position [360, 0]
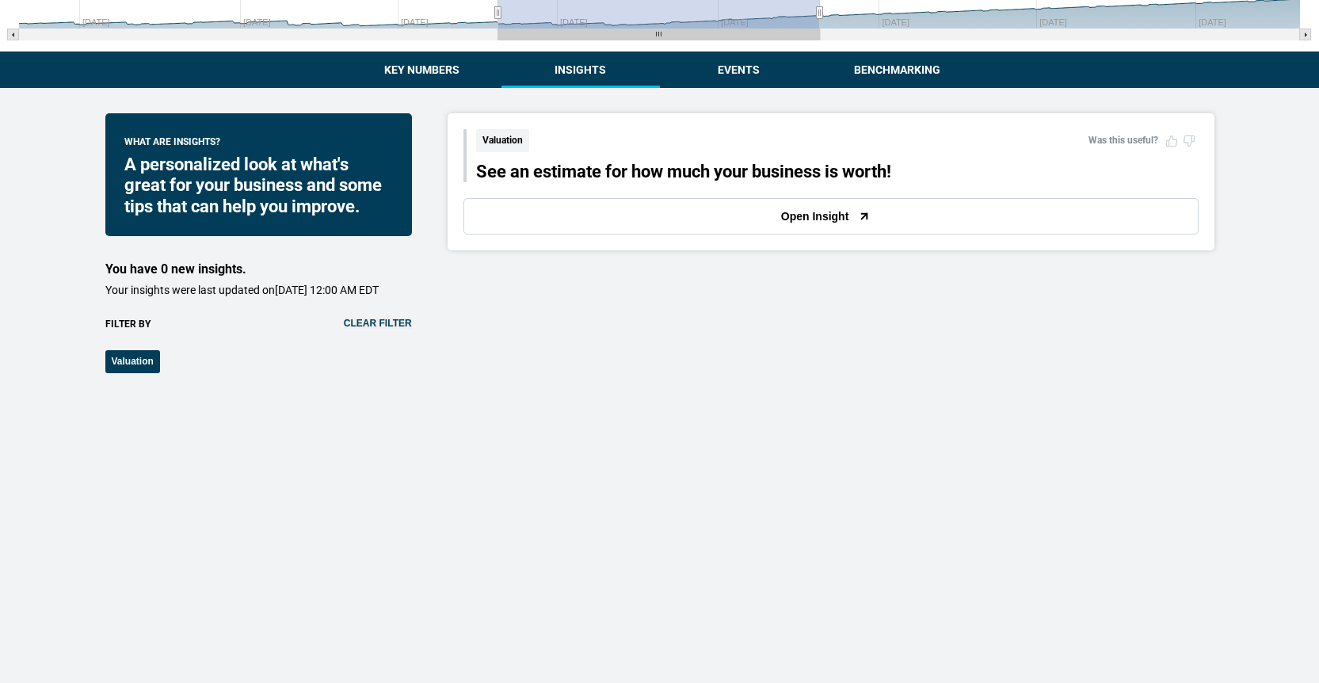
click at [563, 219] on button "Open Insight" at bounding box center [830, 216] width 735 height 36
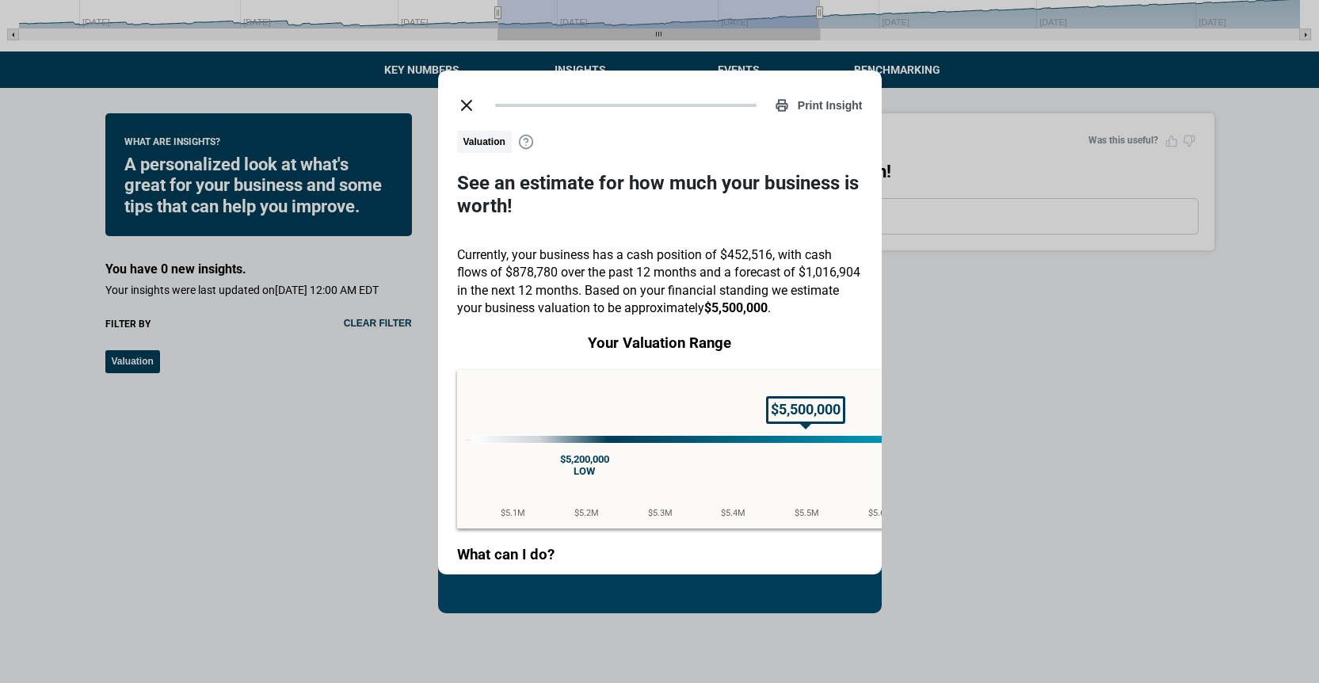
click at [492, 94] on div "Print Insight" at bounding box center [660, 106] width 406 height 32
click at [467, 94] on button "close dialog" at bounding box center [467, 106] width 32 height 32
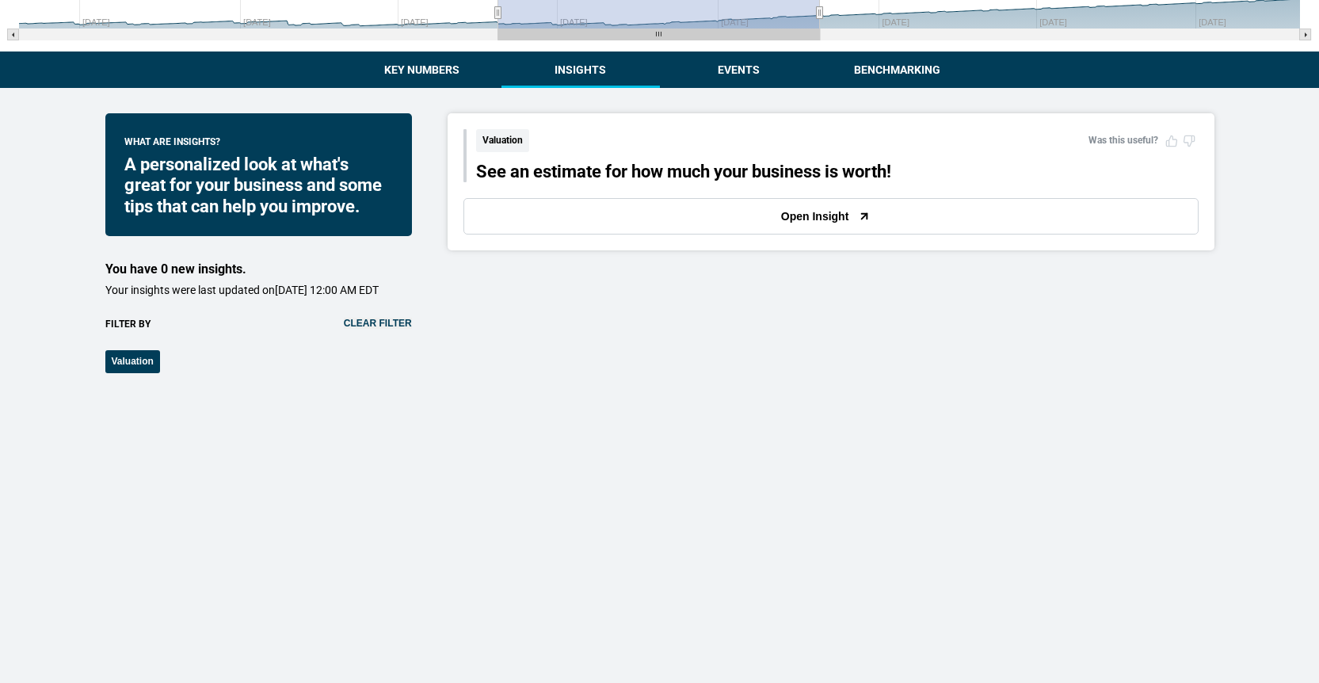
click at [378, 326] on div "What are insights? A personalized look at what's great for your business and so…" at bounding box center [258, 243] width 307 height 260
click at [379, 329] on button "Clear filter" at bounding box center [378, 323] width 68 height 11
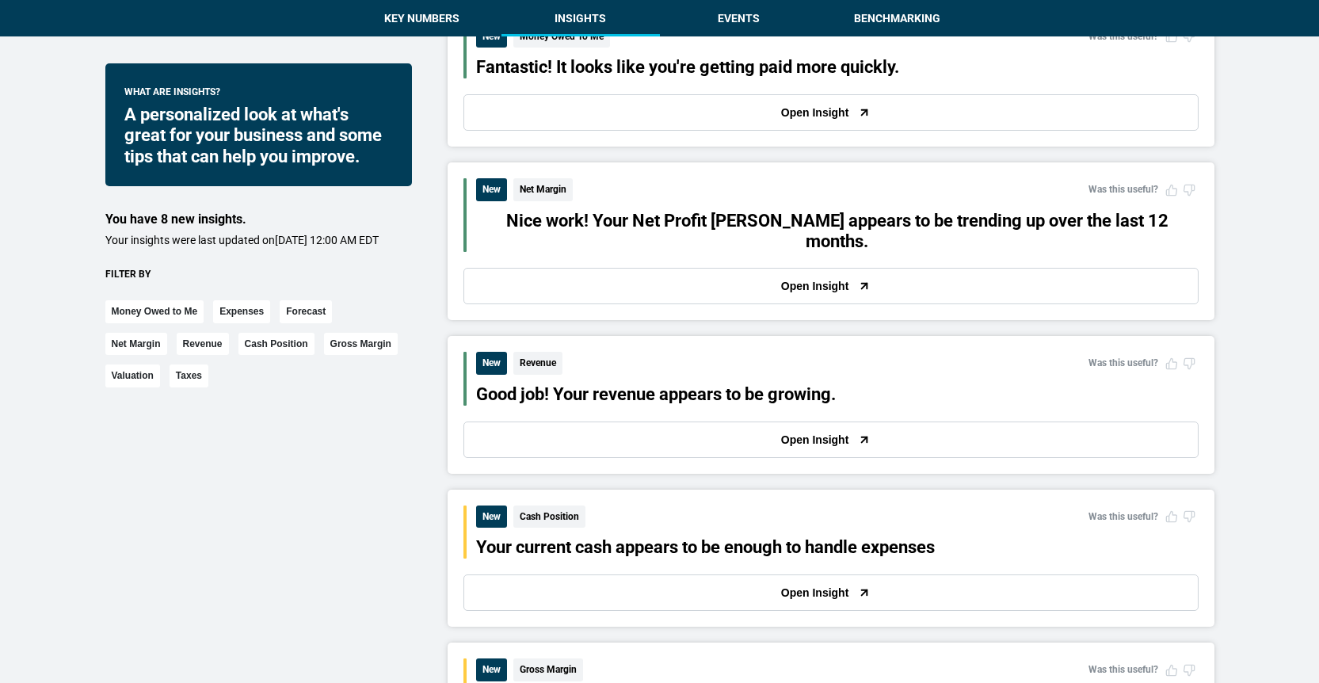
scroll to position [1051, 0]
